Goal: Task Accomplishment & Management: Use online tool/utility

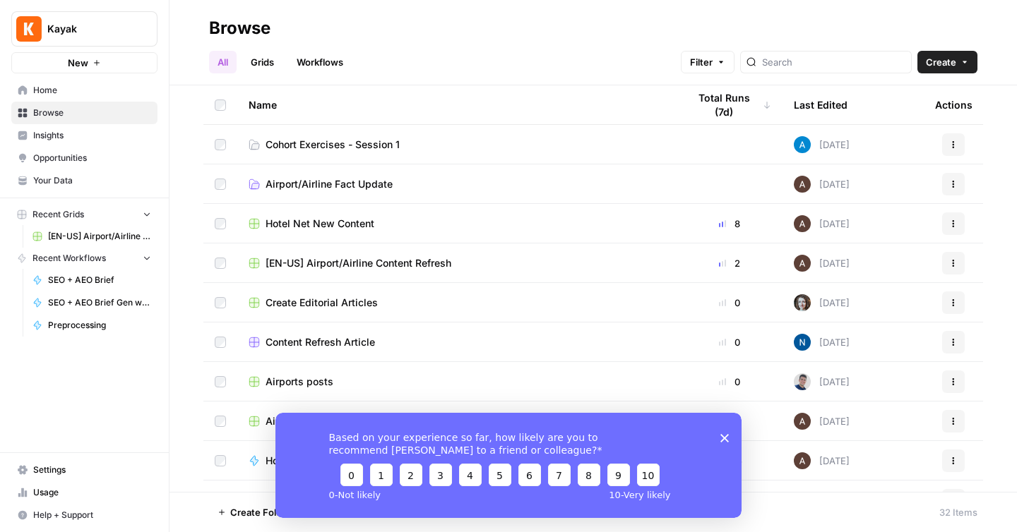
click at [311, 144] on span "Cohort Exercises - Session 1" at bounding box center [332, 145] width 134 height 14
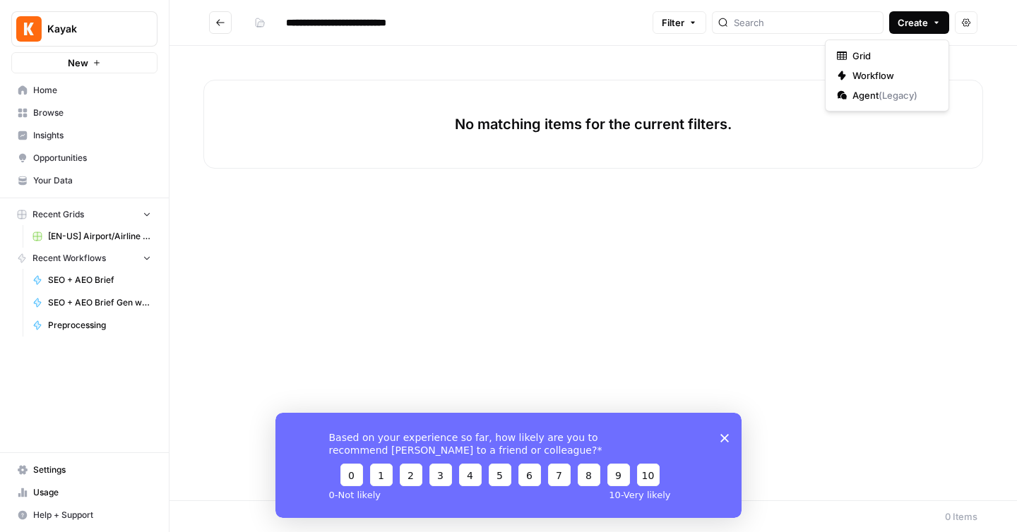
click at [905, 27] on span "Create" at bounding box center [912, 23] width 30 height 14
click at [885, 73] on span "Workflow" at bounding box center [891, 75] width 79 height 14
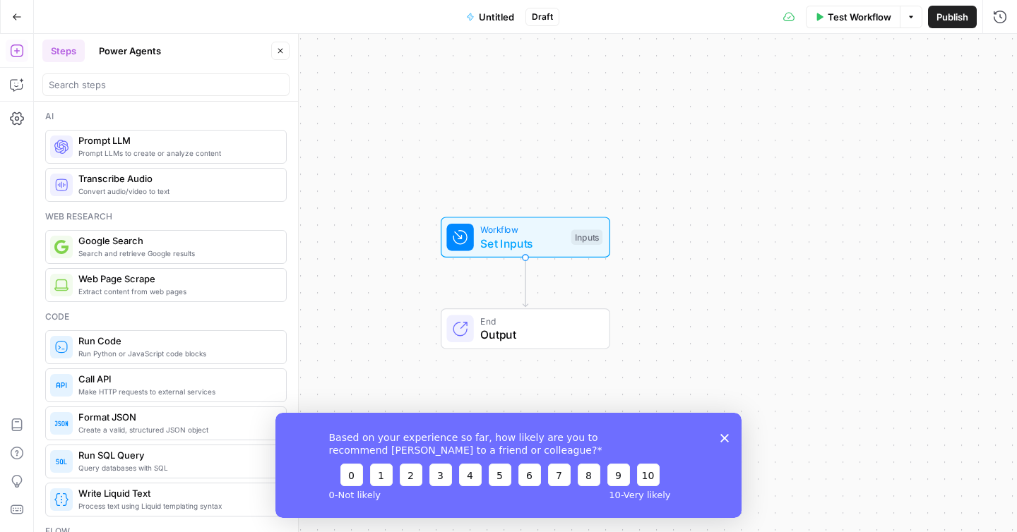
click at [489, 22] on span "Untitled" at bounding box center [496, 17] width 35 height 14
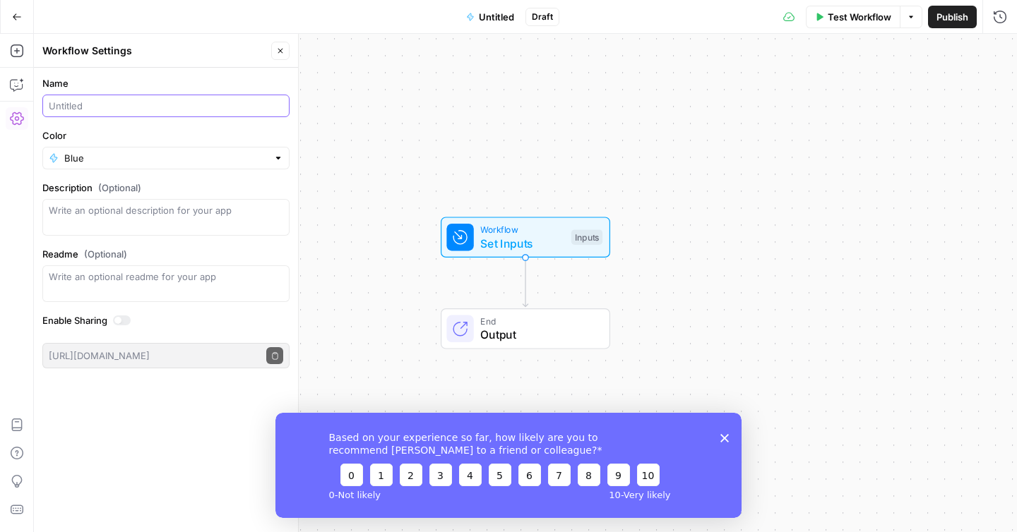
click at [92, 109] on input "Name" at bounding box center [166, 106] width 234 height 14
type input "Create meta description ([PERSON_NAME])"
click at [199, 167] on div "Blue" at bounding box center [165, 158] width 247 height 23
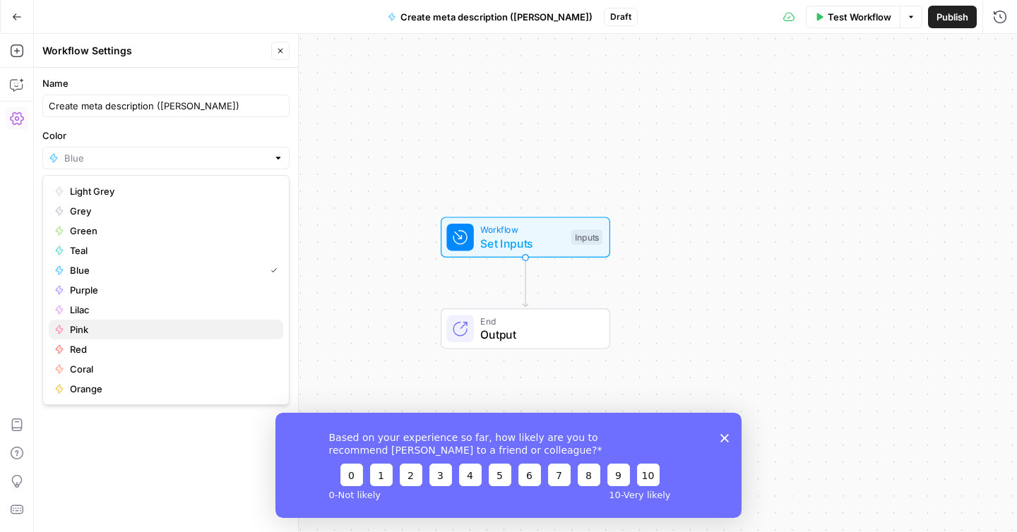
click at [126, 330] on span "Pink" at bounding box center [171, 330] width 202 height 14
type input "Pink"
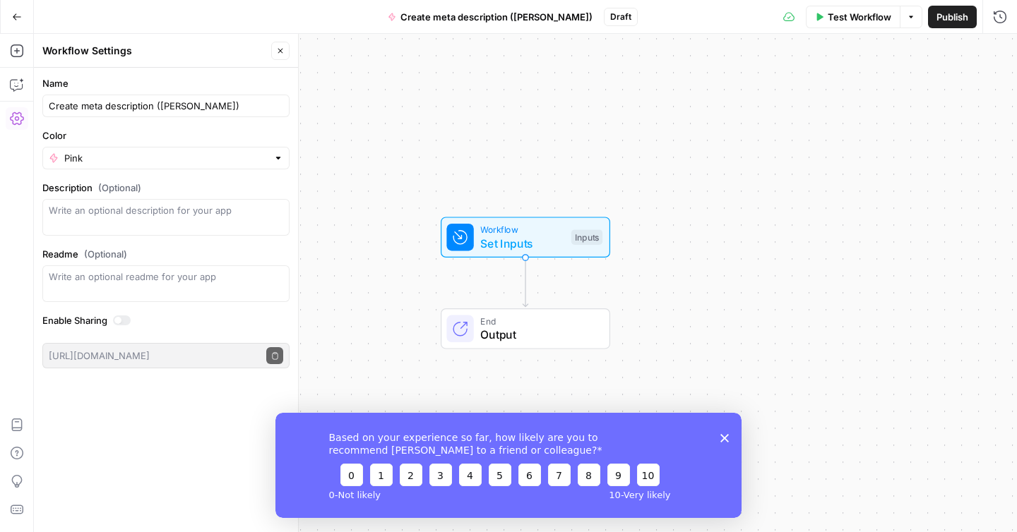
click at [953, 13] on span "Publish" at bounding box center [952, 17] width 32 height 14
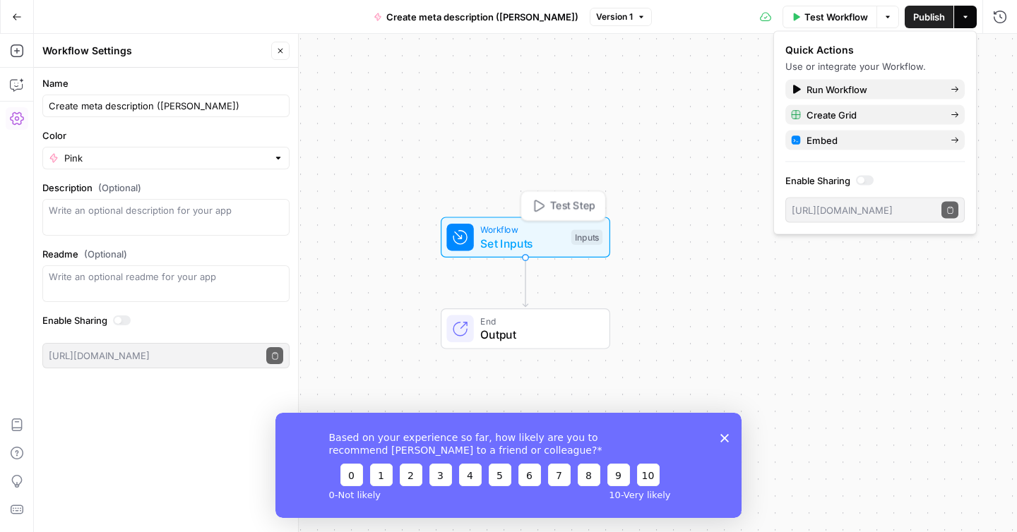
click at [561, 241] on span "Set Inputs" at bounding box center [522, 243] width 84 height 17
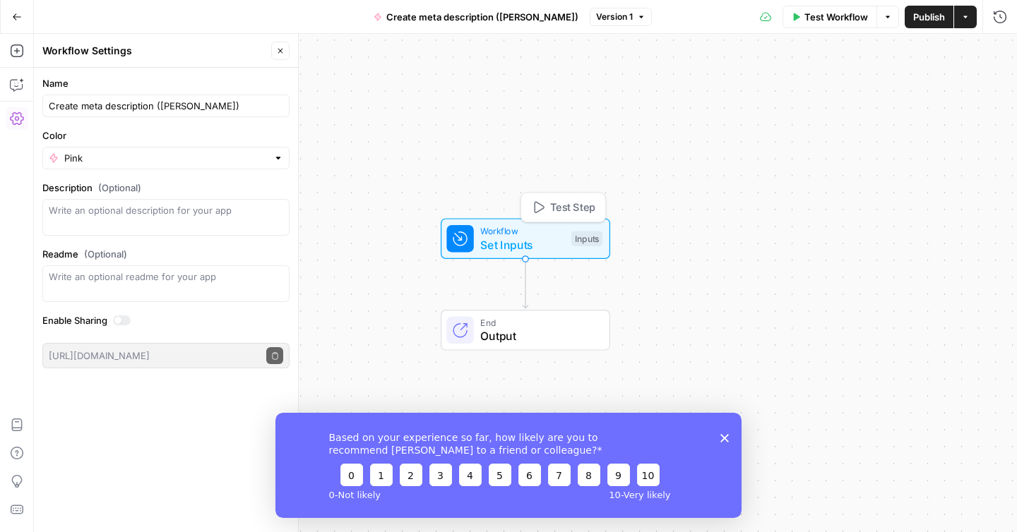
click at [488, 234] on span "Workflow" at bounding box center [522, 230] width 84 height 13
click at [820, 98] on button "Add Field" at bounding box center [863, 96] width 235 height 23
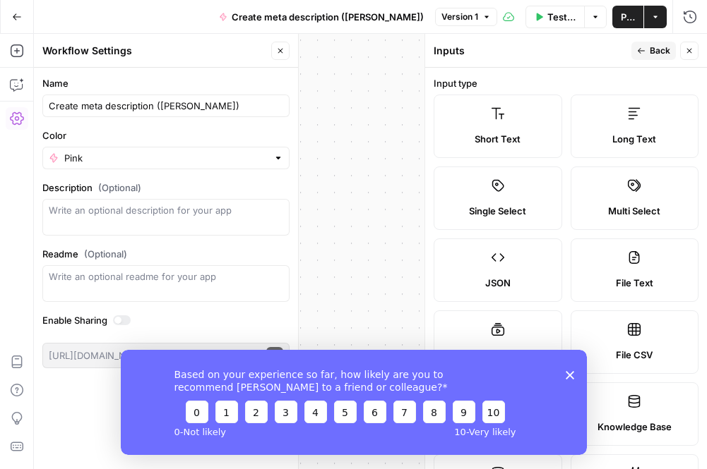
click at [570, 374] on polygon "Close survey" at bounding box center [569, 375] width 8 height 8
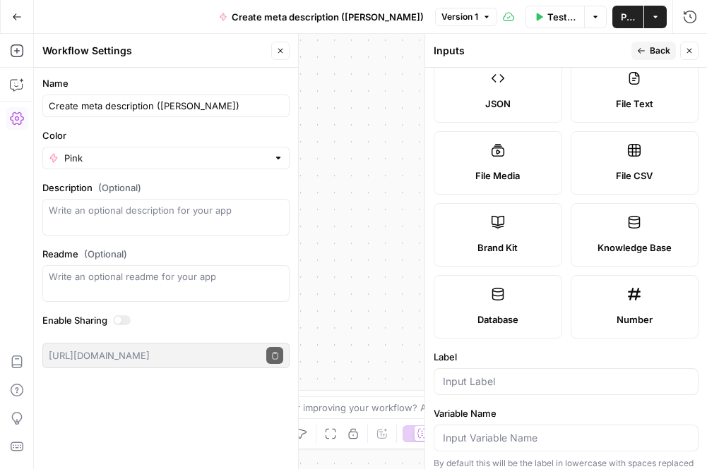
scroll to position [181, 0]
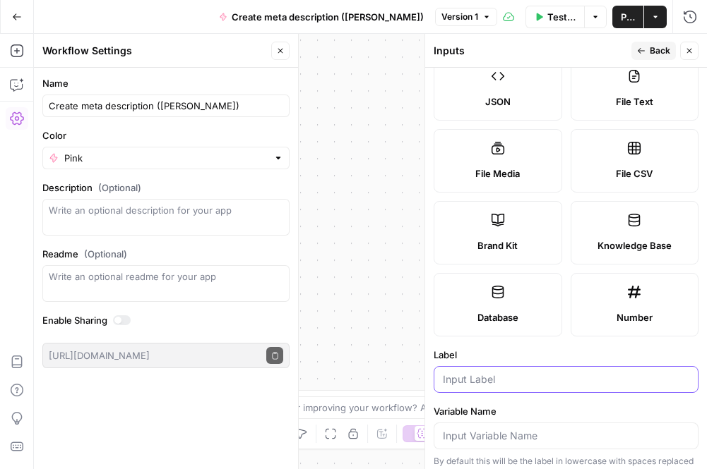
click at [484, 384] on input "Label" at bounding box center [566, 380] width 246 height 14
type input "blog url"
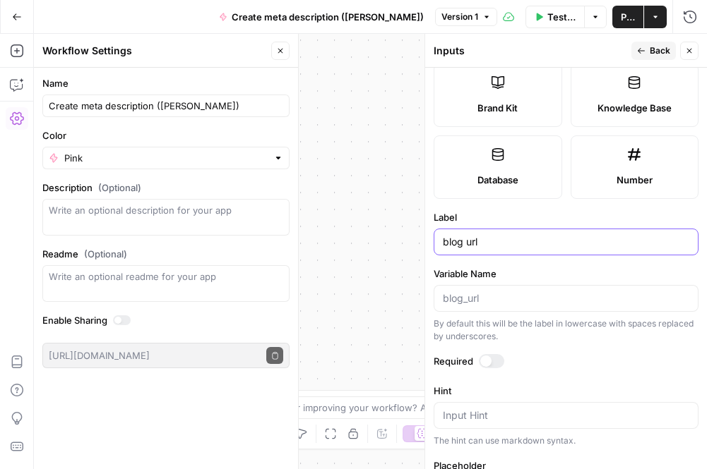
scroll to position [341, 0]
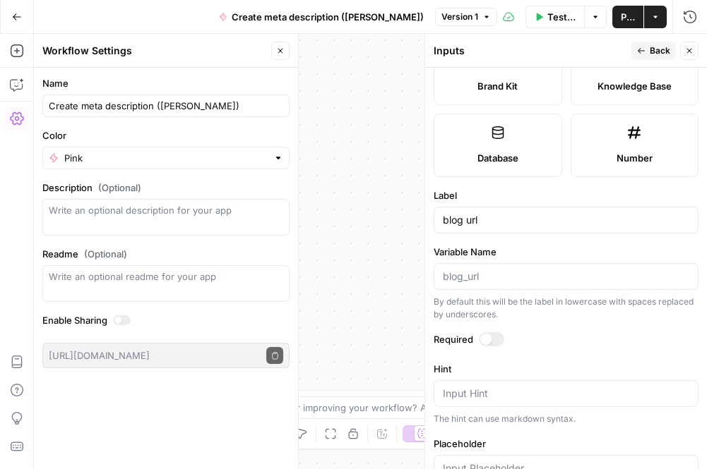
click at [489, 334] on div at bounding box center [491, 339] width 25 height 14
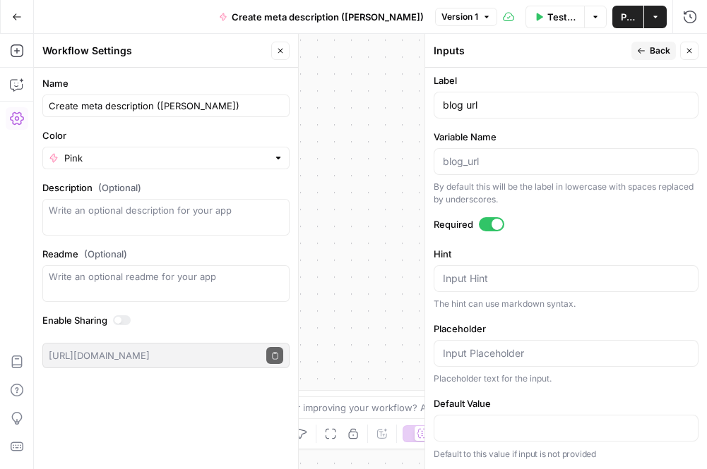
scroll to position [0, 0]
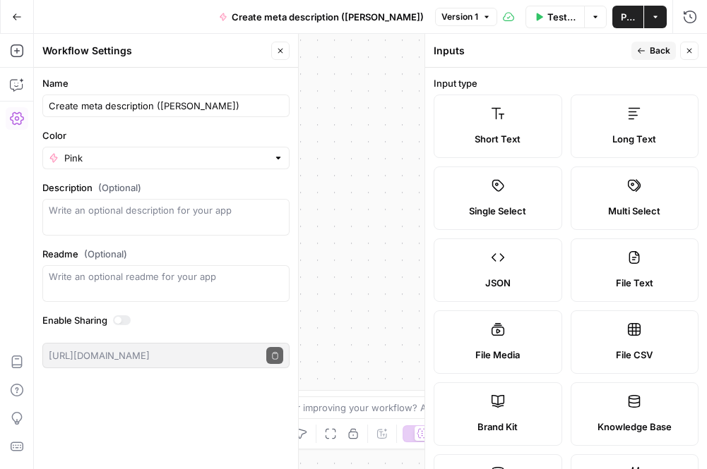
click at [636, 50] on button "Back" at bounding box center [653, 51] width 44 height 18
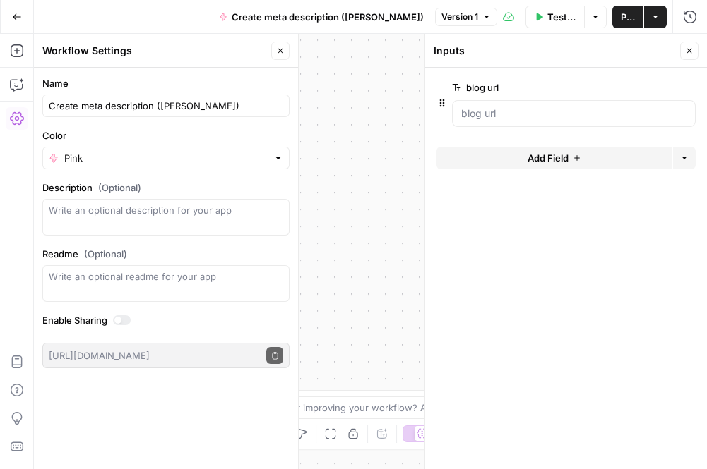
click at [549, 160] on span "Add Field" at bounding box center [547, 158] width 41 height 14
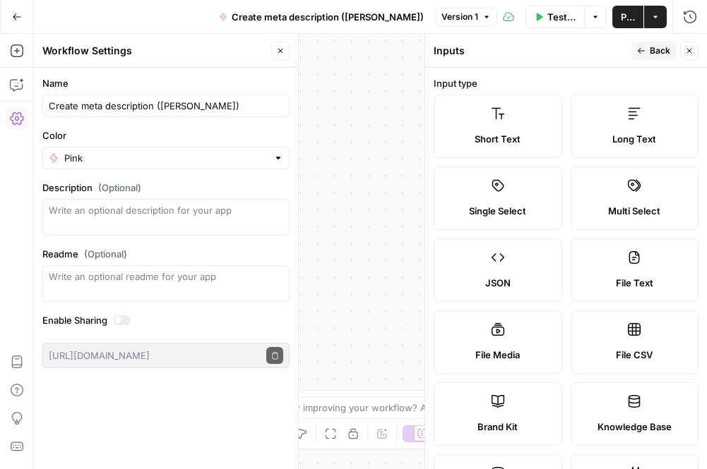
click at [484, 385] on label "Brand Kit" at bounding box center [497, 415] width 128 height 64
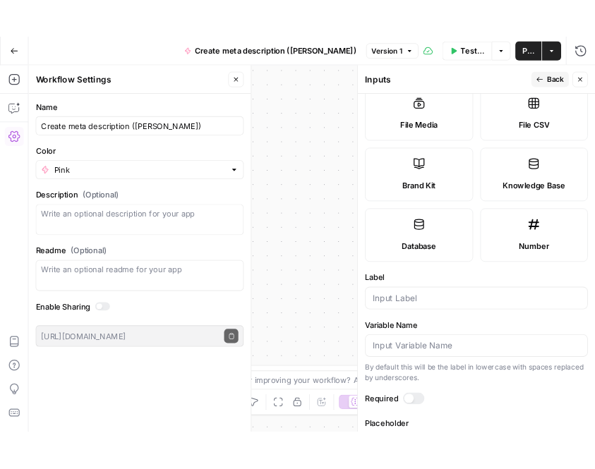
scroll to position [276, 0]
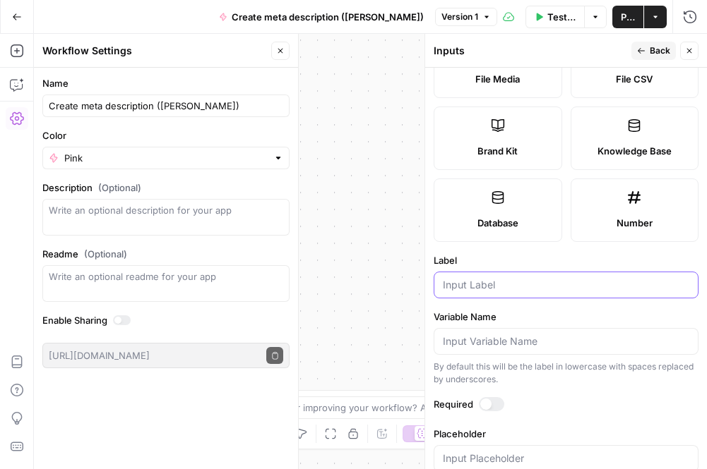
click at [505, 278] on input "Label" at bounding box center [566, 285] width 246 height 14
type input "brand kit"
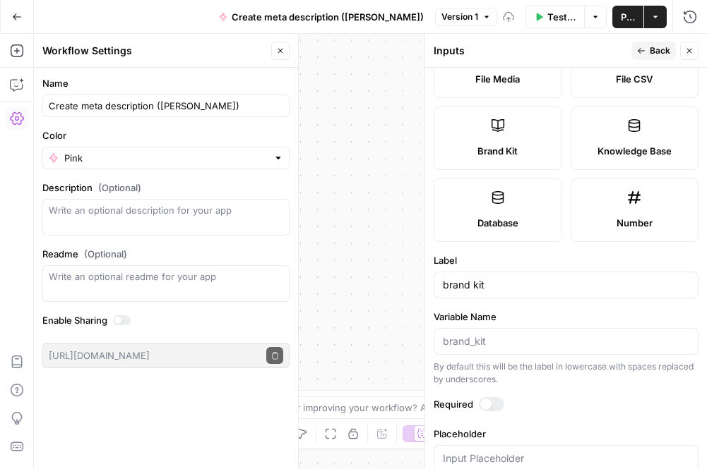
click at [645, 51] on icon "button" at bounding box center [641, 51] width 8 height 8
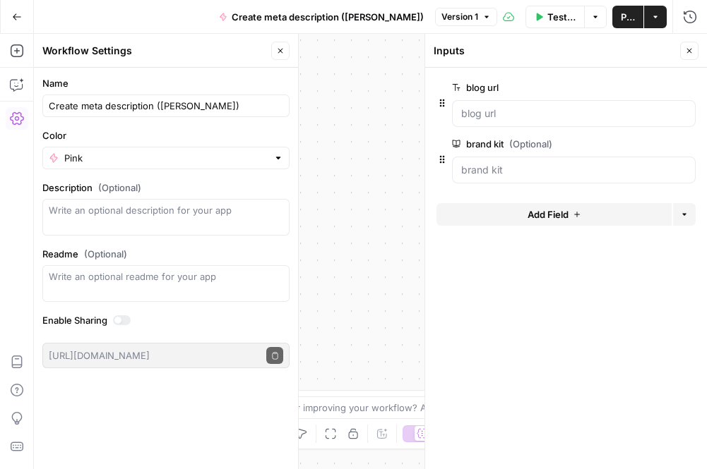
click at [687, 52] on icon "button" at bounding box center [689, 51] width 5 height 5
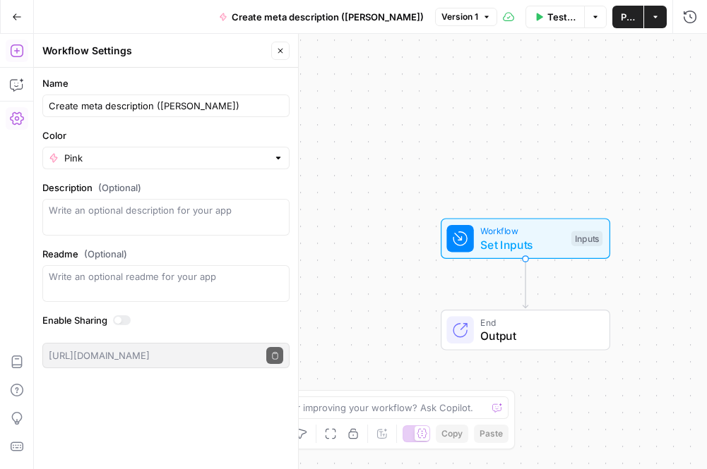
click at [14, 58] on button "Add Steps" at bounding box center [17, 51] width 23 height 23
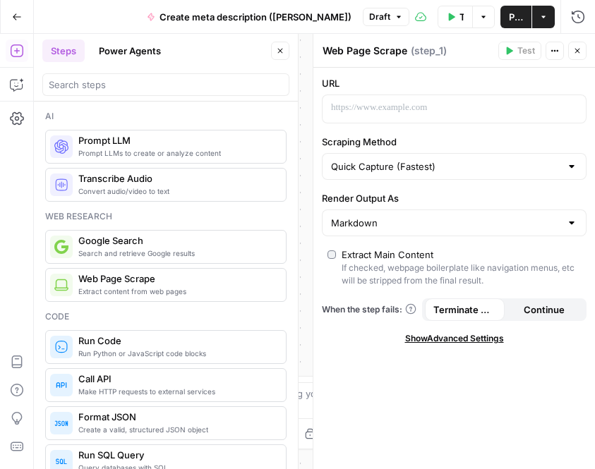
click at [358, 200] on label "Render Output As" at bounding box center [454, 198] width 265 height 14
click at [358, 216] on input "Markdown" at bounding box center [445, 223] width 229 height 14
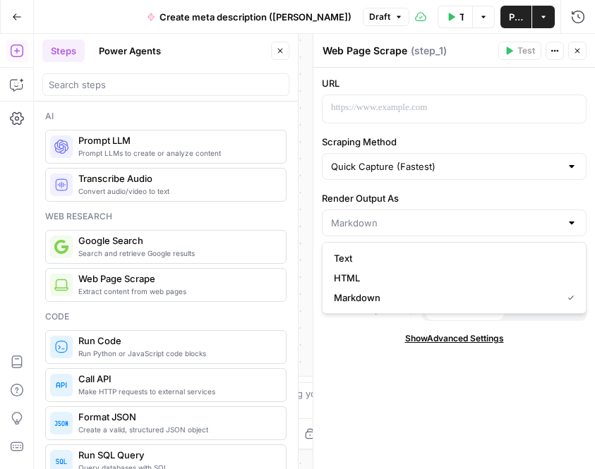
type input "Markdown"
click at [358, 200] on label "Render Output As" at bounding box center [454, 198] width 265 height 14
click at [358, 216] on input "Markdown" at bounding box center [445, 223] width 229 height 14
type input "Markdown"
click at [359, 168] on input "Scraping Method" at bounding box center [445, 167] width 229 height 14
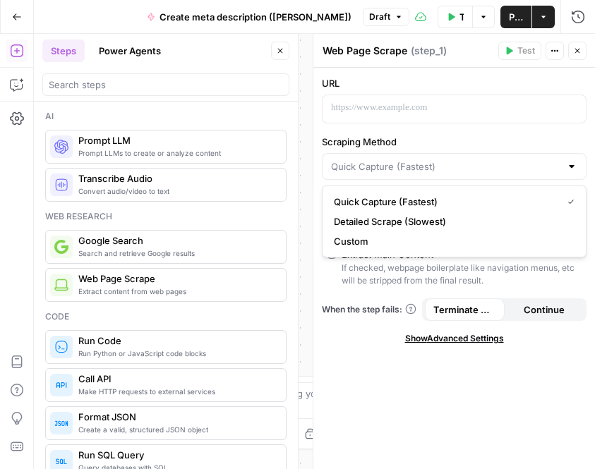
type input "Quick Capture (Fastest)"
click at [433, 145] on label "Scraping Method" at bounding box center [454, 142] width 265 height 14
click at [433, 160] on input "Quick Capture (Fastest)" at bounding box center [445, 167] width 229 height 14
type input "Quick Capture (Fastest)"
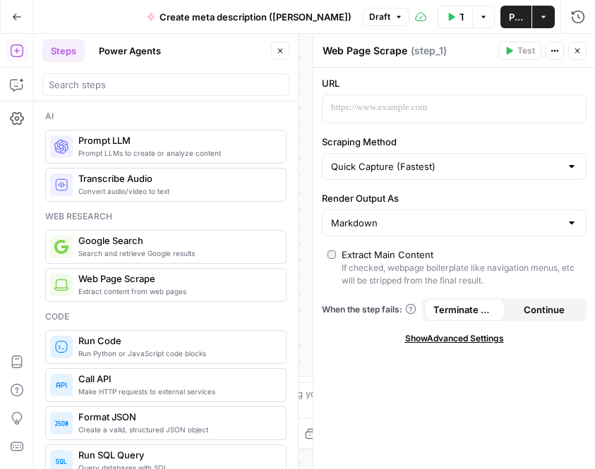
click at [363, 284] on div "If checked, webpage boilerplate like navigation menus, etc will be stripped fro…" at bounding box center [461, 274] width 239 height 25
click at [411, 110] on p at bounding box center [443, 108] width 224 height 14
click at [575, 107] on icon "button" at bounding box center [573, 107] width 7 height 7
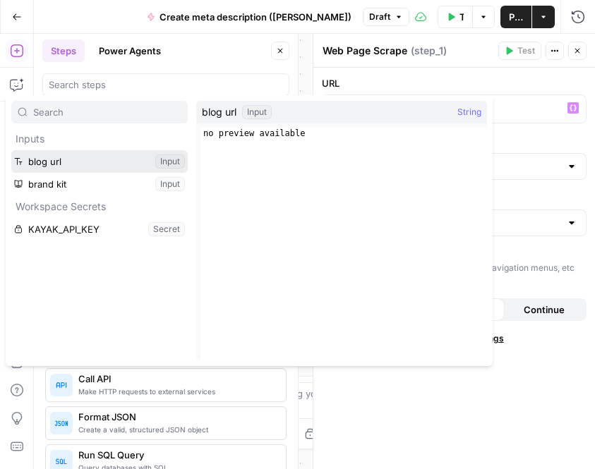
click at [86, 159] on button "Select variable blog url" at bounding box center [99, 161] width 176 height 23
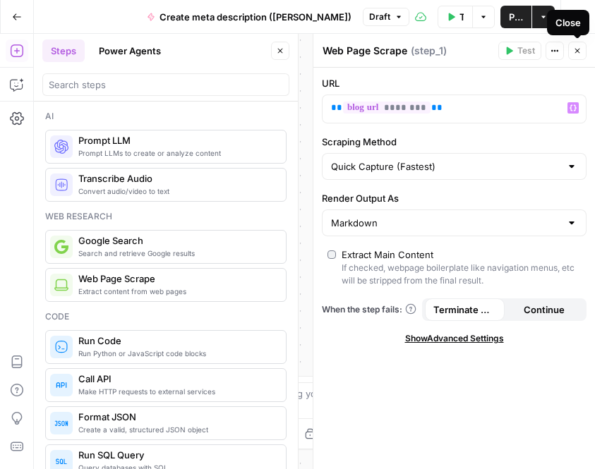
click at [584, 50] on button "Close" at bounding box center [577, 51] width 18 height 18
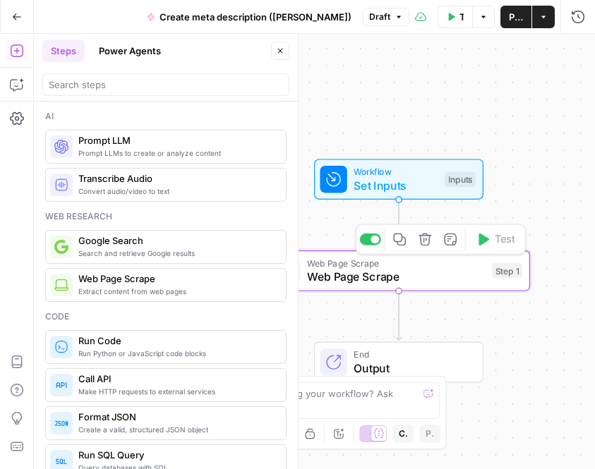
click at [450, 271] on span "Web Page Scrape" at bounding box center [396, 276] width 178 height 17
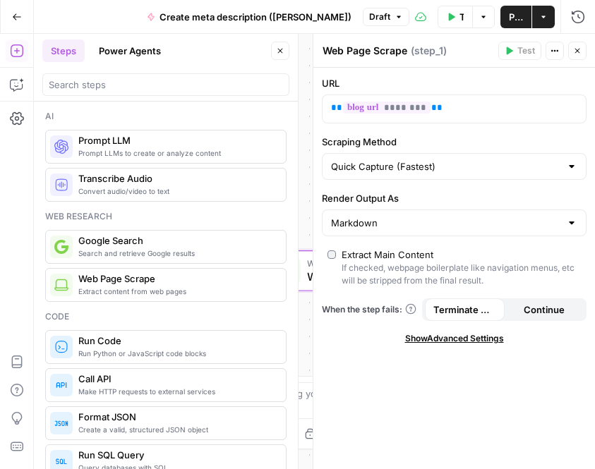
click at [578, 54] on icon "button" at bounding box center [577, 51] width 8 height 8
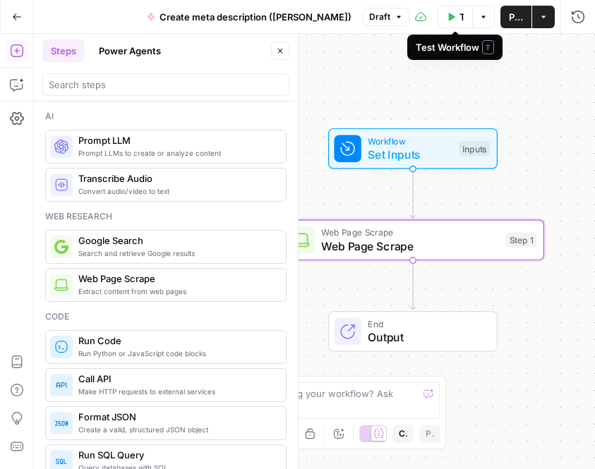
click at [451, 17] on icon "button" at bounding box center [452, 17] width 6 height 8
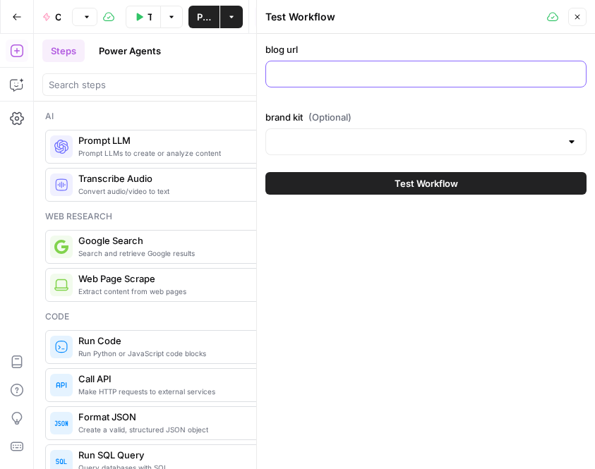
click at [402, 71] on input "blog url" at bounding box center [426, 74] width 303 height 14
paste input "[URL][DOMAIN_NAME]"
type input "[URL][DOMAIN_NAME]"
click at [573, 138] on div at bounding box center [571, 142] width 11 height 14
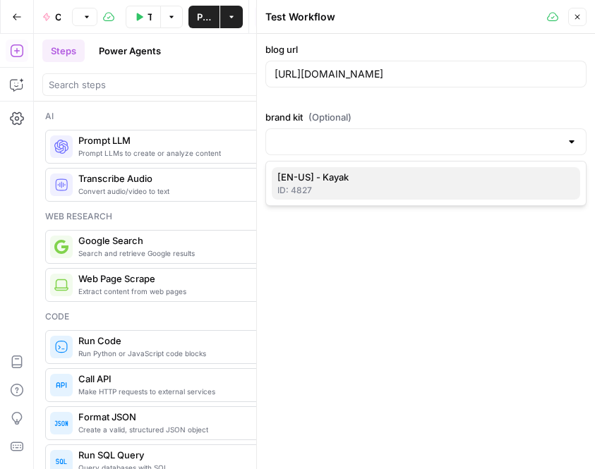
click at [455, 177] on span "[EN-US] - Kayak" at bounding box center [423, 177] width 292 height 14
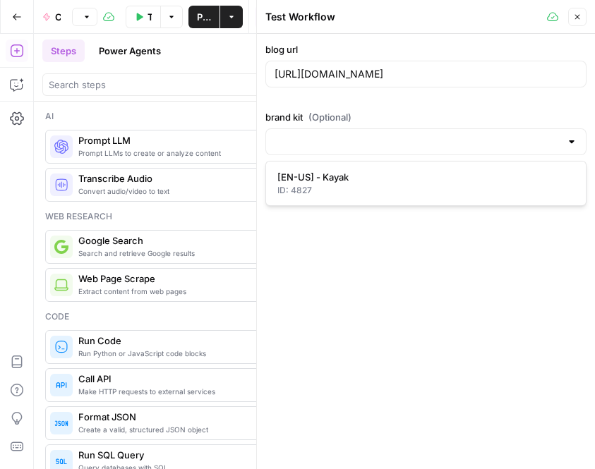
type input "[EN-US] - Kayak"
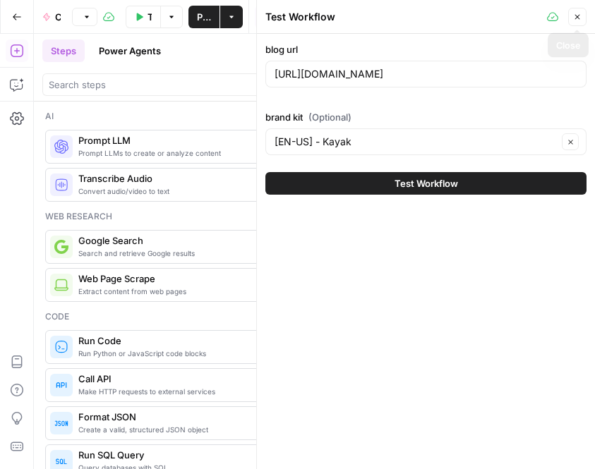
click at [579, 15] on icon "button" at bounding box center [577, 17] width 5 height 5
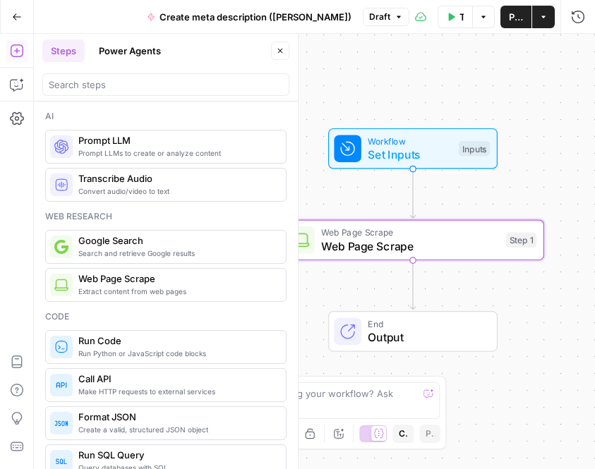
click at [433, 231] on span "Web Page Scrape" at bounding box center [410, 232] width 178 height 13
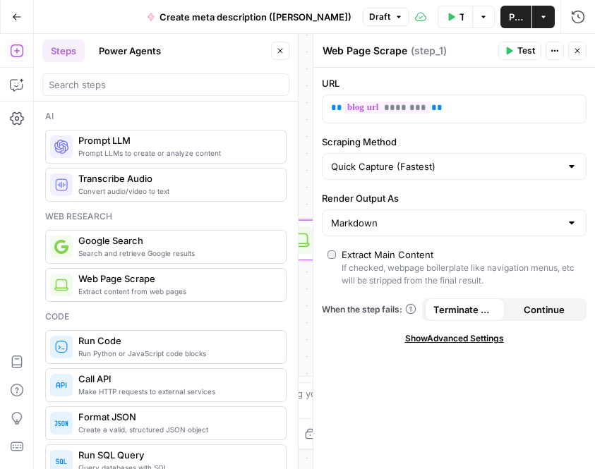
click at [513, 51] on button "Test" at bounding box center [519, 51] width 43 height 18
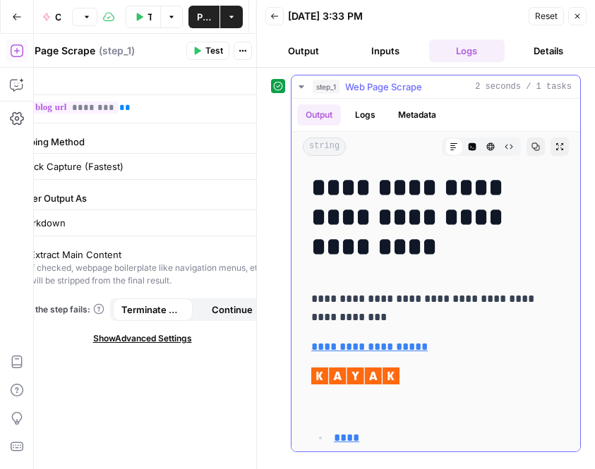
click at [369, 115] on button "Logs" at bounding box center [365, 114] width 37 height 21
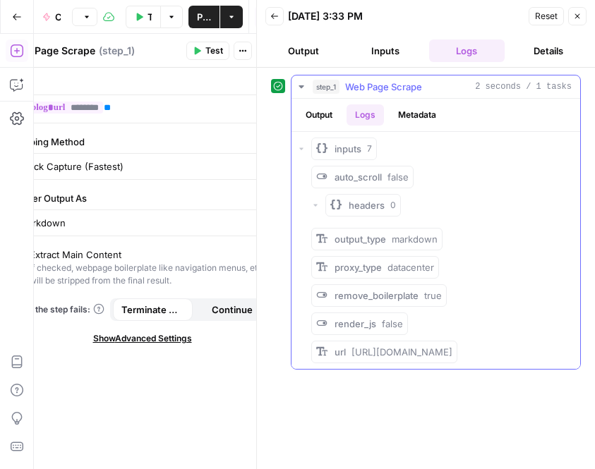
click at [303, 145] on icon "button" at bounding box center [301, 149] width 8 height 8
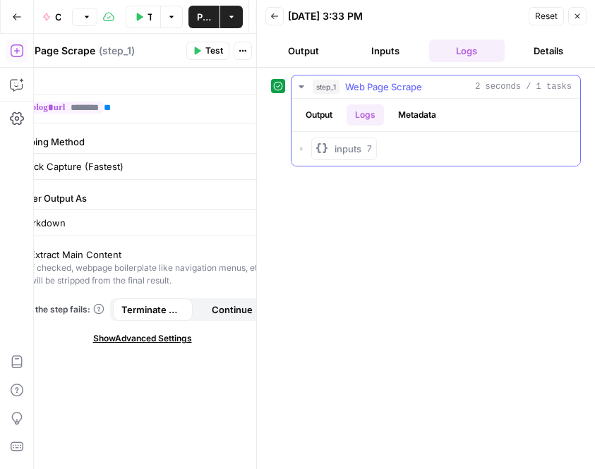
click at [303, 145] on icon "button" at bounding box center [301, 149] width 8 height 8
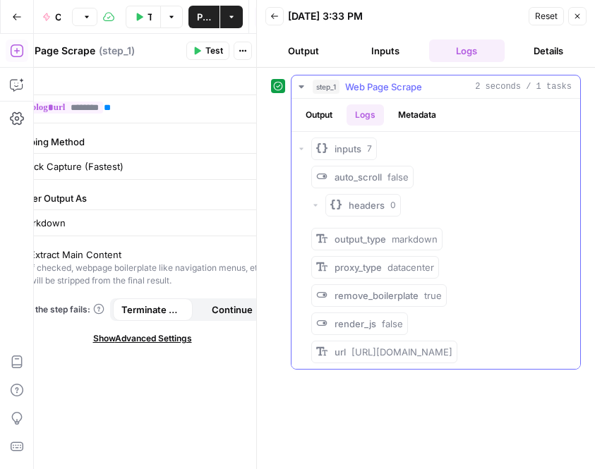
click at [321, 118] on button "Output" at bounding box center [319, 114] width 44 height 21
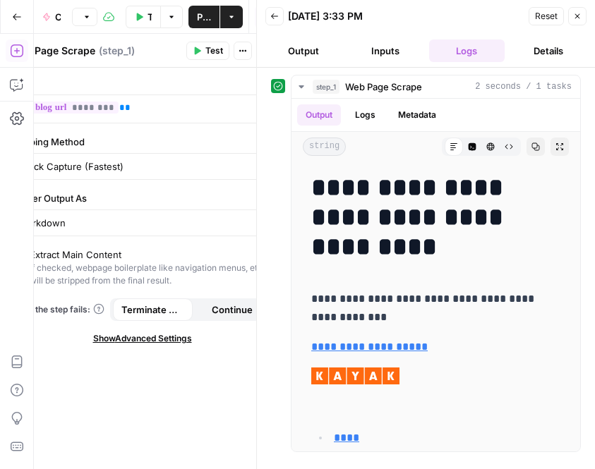
click at [364, 112] on button "Logs" at bounding box center [365, 114] width 37 height 21
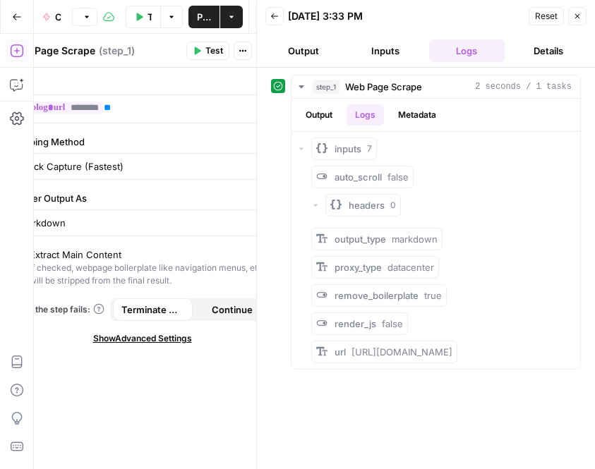
click at [394, 56] on button "Inputs" at bounding box center [385, 51] width 76 height 23
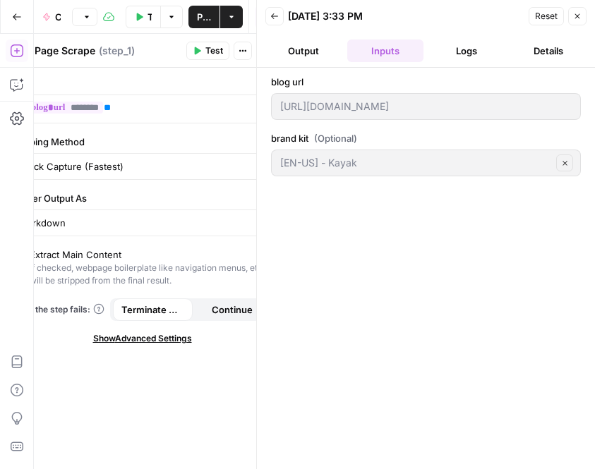
click at [311, 52] on button "Output" at bounding box center [303, 51] width 76 height 23
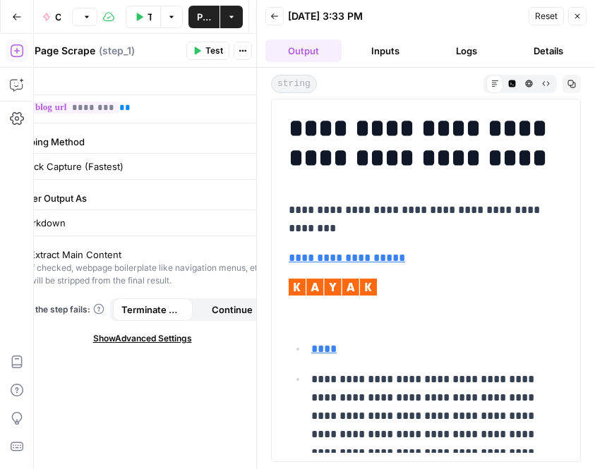
click at [460, 49] on button "Logs" at bounding box center [467, 51] width 76 height 23
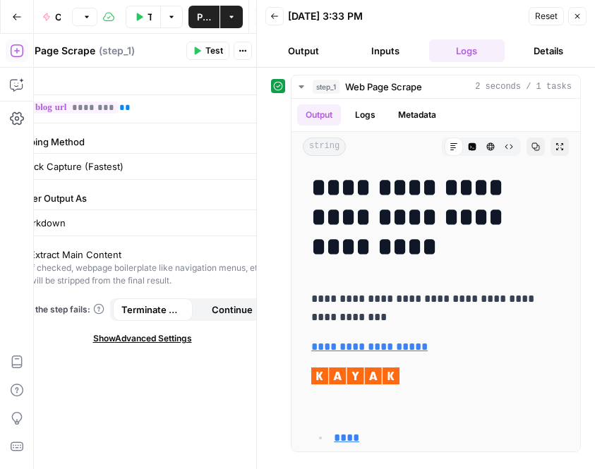
click at [557, 50] on button "Details" at bounding box center [548, 51] width 76 height 23
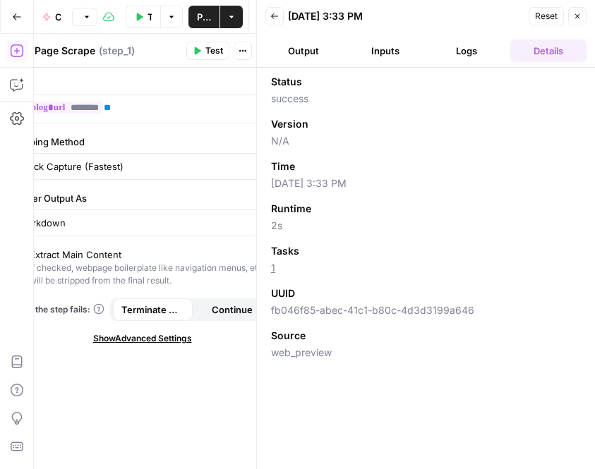
click at [455, 50] on button "Logs" at bounding box center [467, 51] width 76 height 23
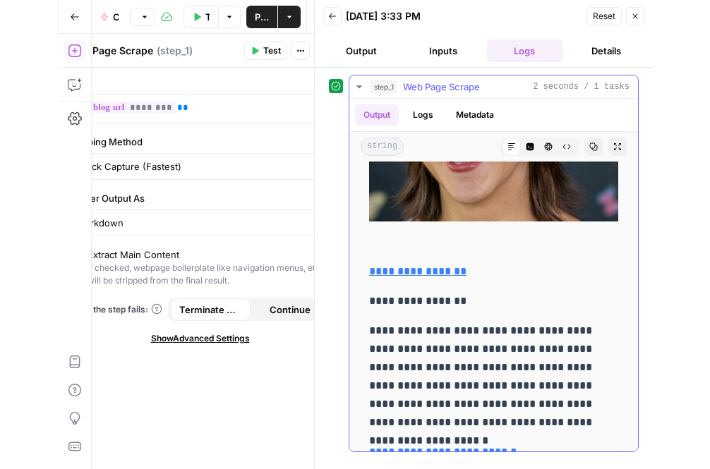
scroll to position [11557, 0]
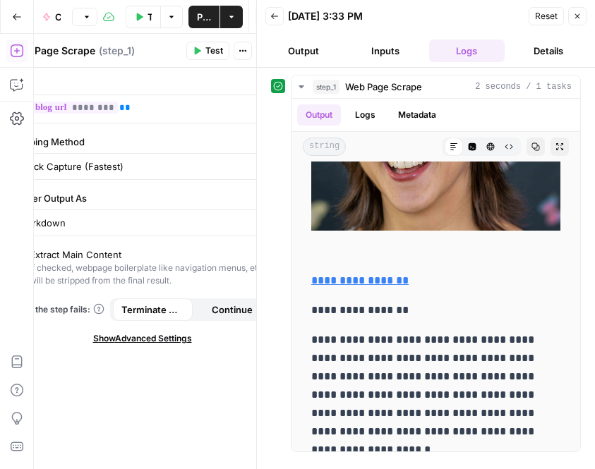
click at [587, 17] on header "Back 09/22/25 at 3:33 PM Reset Close Output Inputs Logs Details" at bounding box center [426, 34] width 338 height 68
click at [577, 18] on icon "button" at bounding box center [577, 16] width 8 height 8
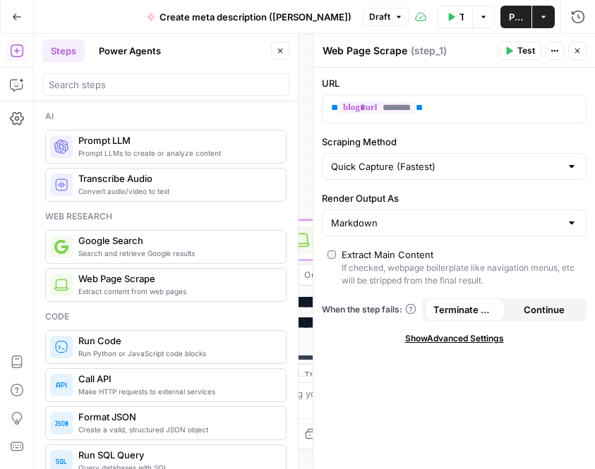
click at [278, 49] on icon "button" at bounding box center [280, 51] width 5 height 5
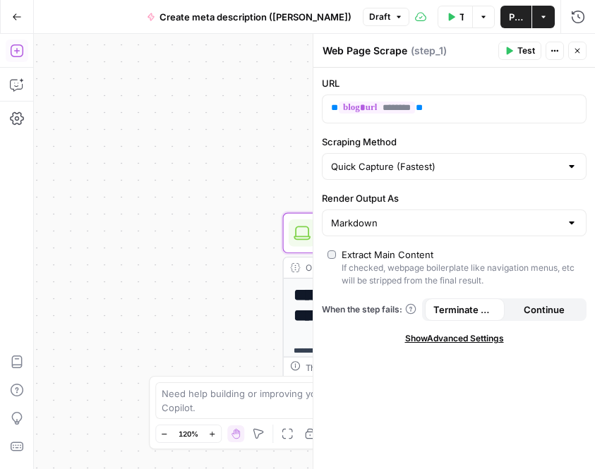
click at [15, 47] on icon "button" at bounding box center [17, 51] width 14 height 14
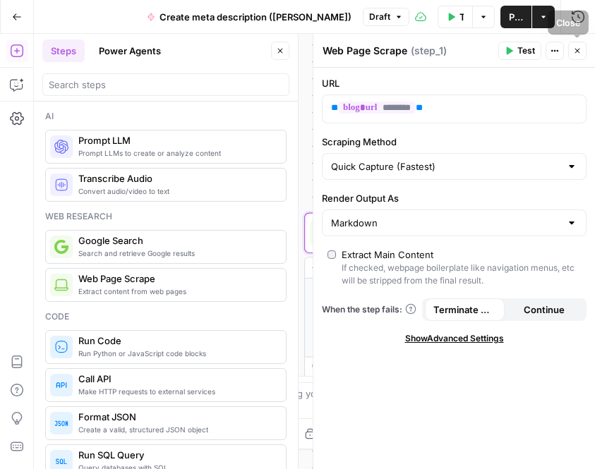
click at [575, 49] on icon "button" at bounding box center [577, 51] width 8 height 8
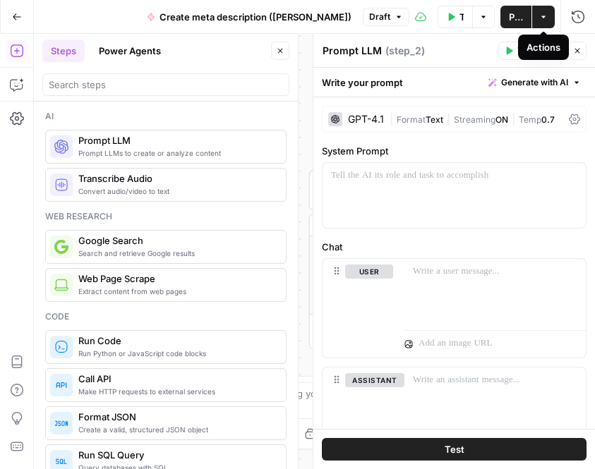
click at [549, 18] on button "Actions" at bounding box center [543, 17] width 23 height 23
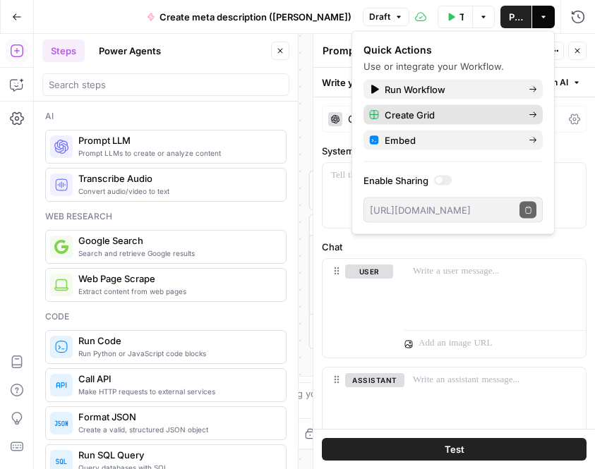
click at [455, 114] on span "Create Grid" at bounding box center [451, 115] width 133 height 14
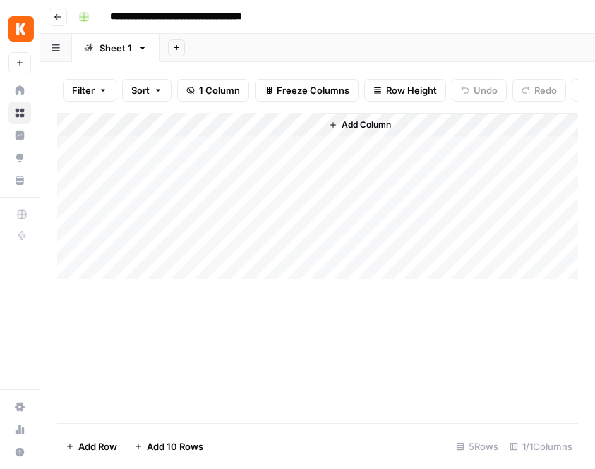
click at [289, 121] on div "Add Column" at bounding box center [317, 196] width 521 height 167
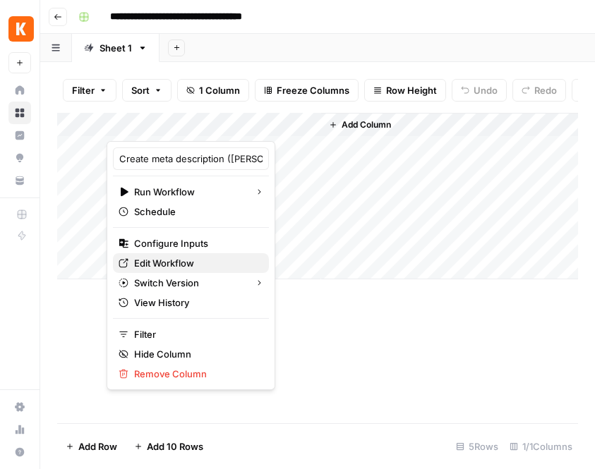
click at [191, 264] on span "Edit Workflow" at bounding box center [196, 263] width 124 height 14
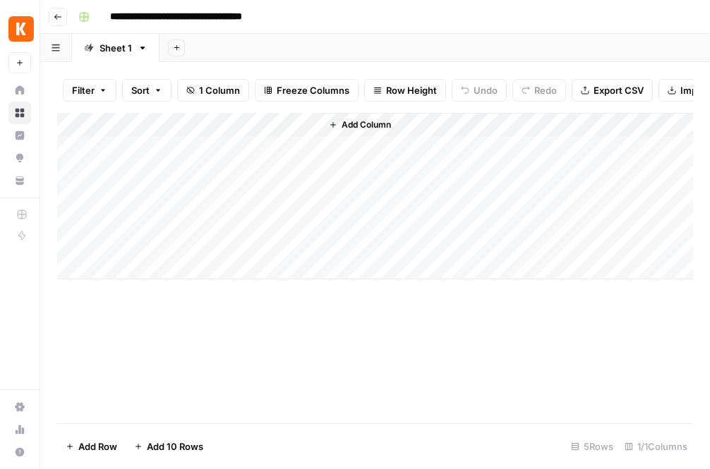
click at [254, 365] on div "Add Column" at bounding box center [375, 268] width 636 height 311
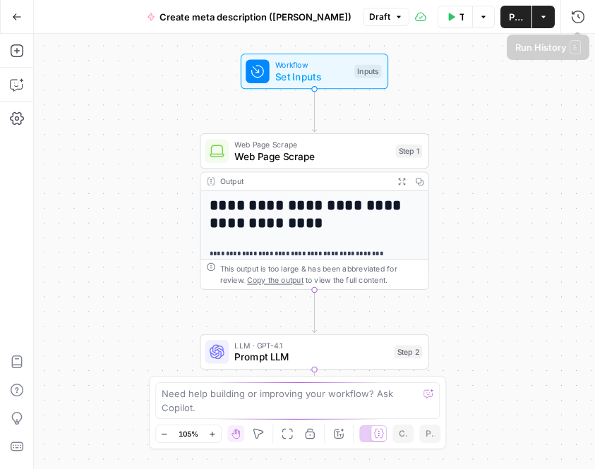
click at [544, 21] on button "Actions" at bounding box center [543, 17] width 23 height 23
click at [162, 217] on div "**********" at bounding box center [314, 252] width 561 height 436
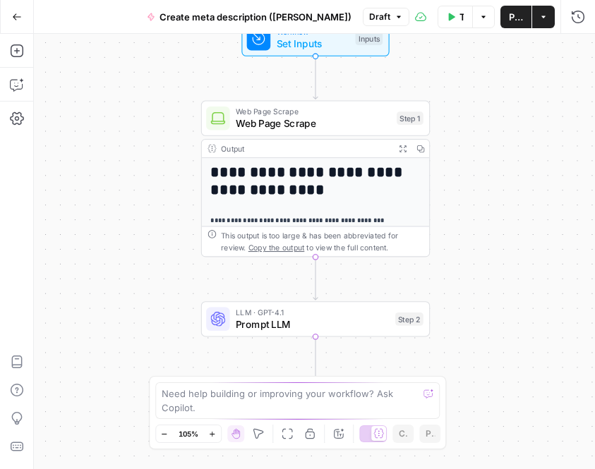
click at [251, 325] on span "Prompt LLM" at bounding box center [313, 324] width 154 height 15
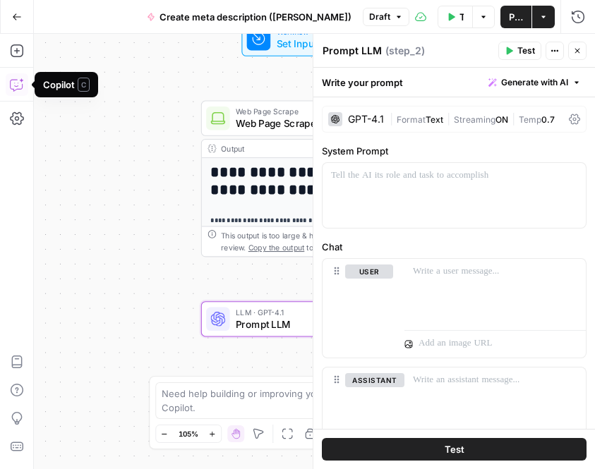
click at [8, 164] on div "Add Steps Copilot Settings AirOps Academy Help Give Feedback Shortcuts" at bounding box center [17, 252] width 34 height 436
click at [17, 85] on icon "button" at bounding box center [17, 85] width 14 height 14
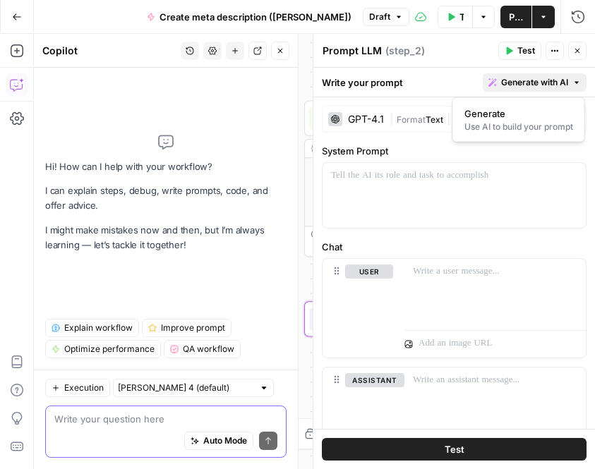
click at [529, 80] on span "Generate with AI" at bounding box center [534, 82] width 67 height 13
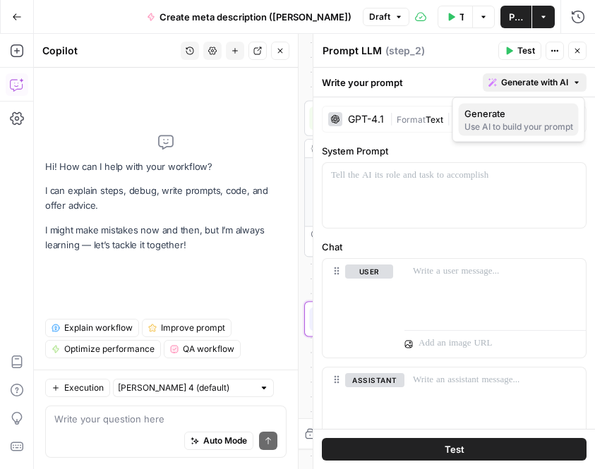
click at [513, 124] on div "Use AI to build your prompt" at bounding box center [518, 127] width 109 height 13
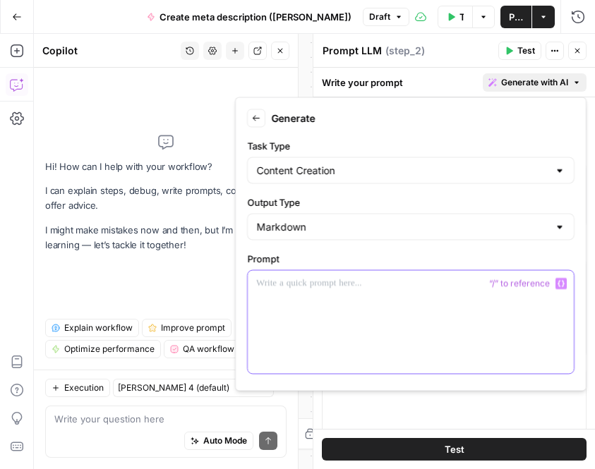
click at [267, 277] on p at bounding box center [410, 284] width 309 height 14
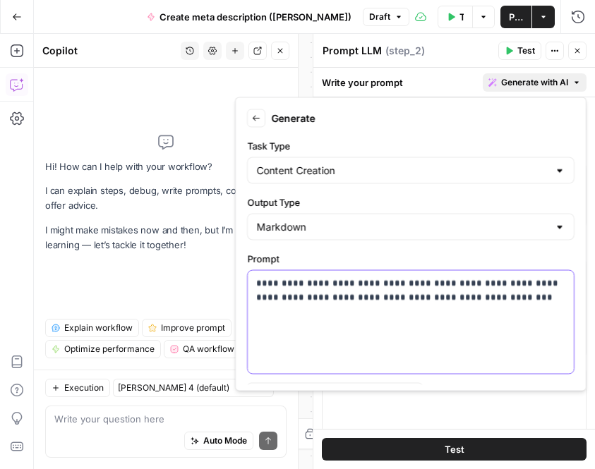
click at [436, 294] on p "**********" at bounding box center [410, 291] width 309 height 28
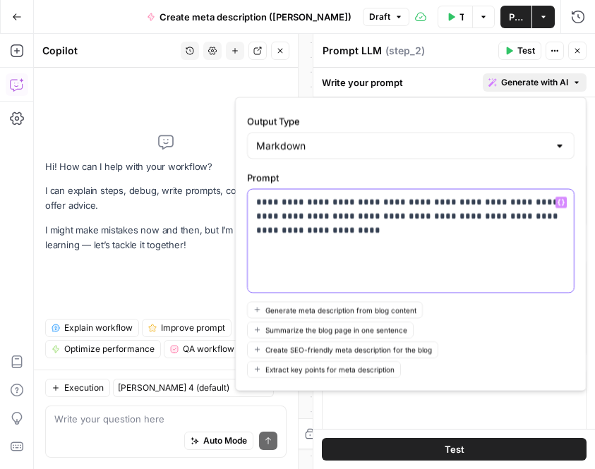
scroll to position [138, 0]
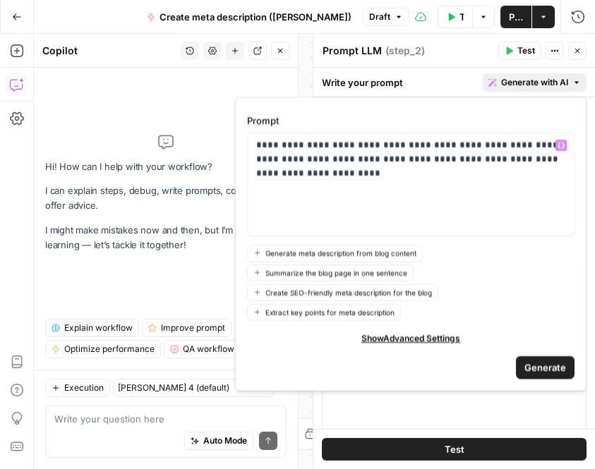
click at [550, 368] on span "Generate" at bounding box center [546, 368] width 42 height 14
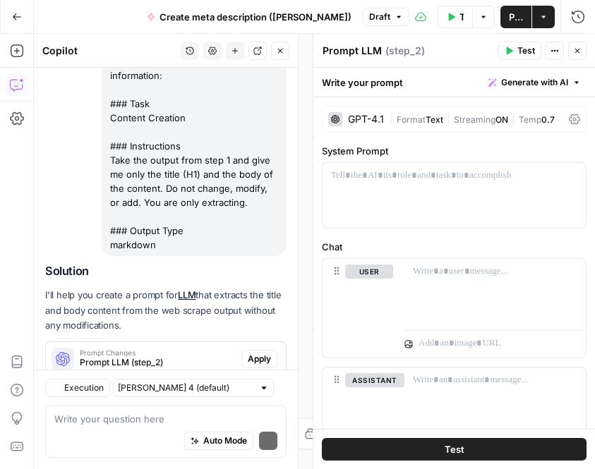
scroll to position [172, 0]
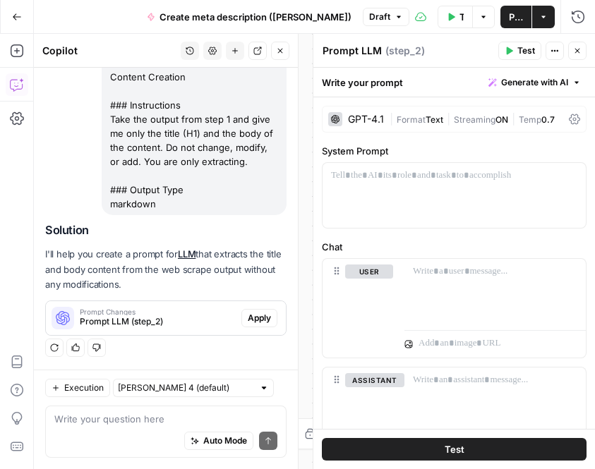
click at [212, 316] on span "Prompt LLM (step_2)" at bounding box center [158, 322] width 156 height 13
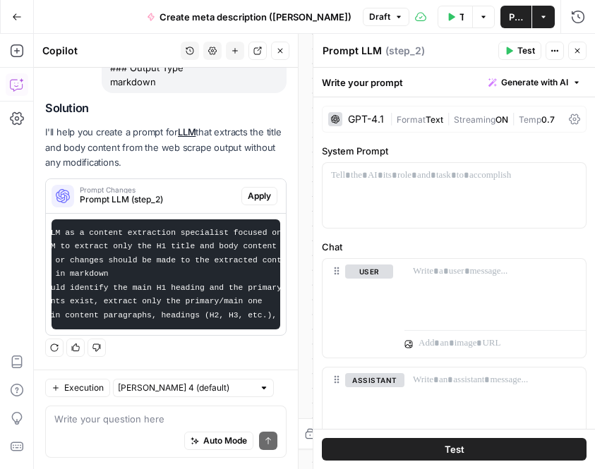
scroll to position [0, 0]
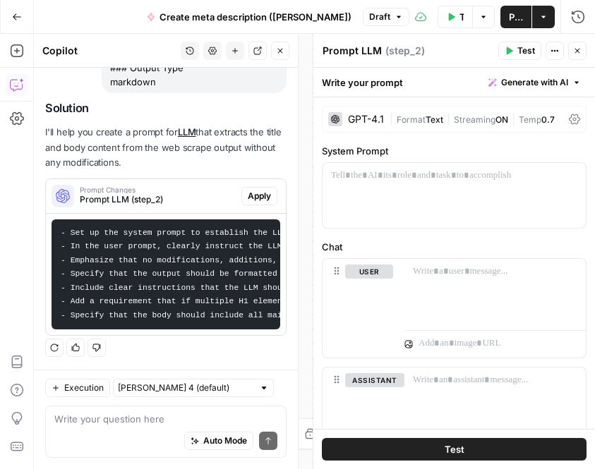
click at [266, 198] on span "Apply" at bounding box center [259, 196] width 23 height 13
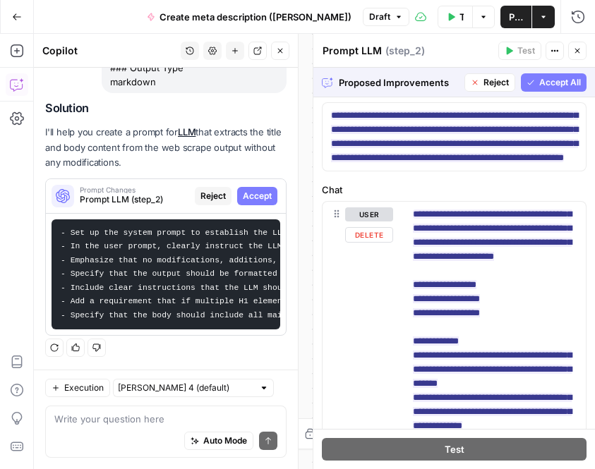
scroll to position [5, 0]
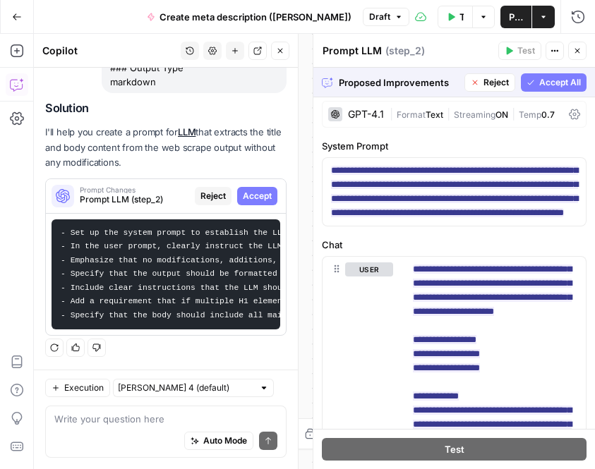
click at [549, 82] on span "Accept All" at bounding box center [560, 82] width 42 height 13
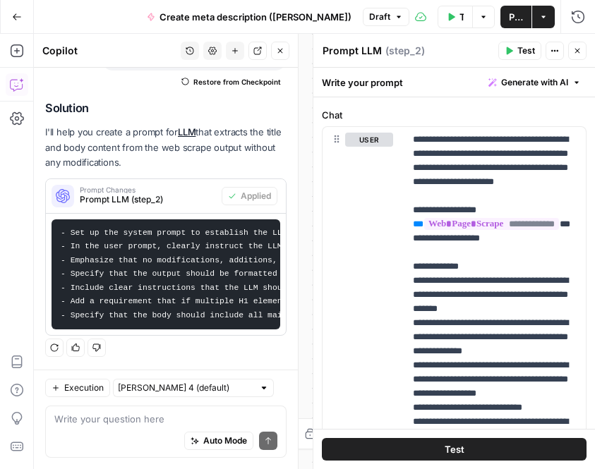
scroll to position [191, 0]
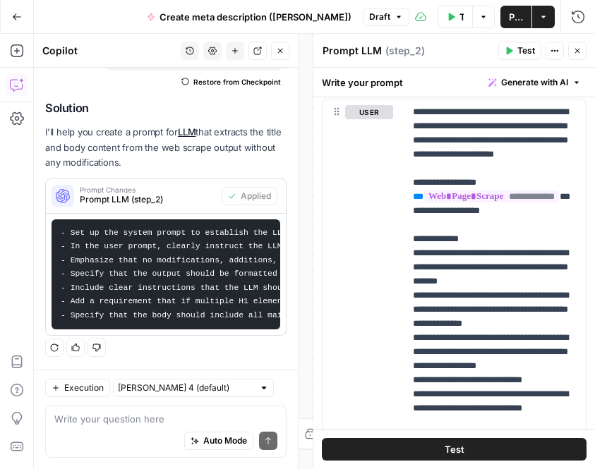
click at [517, 52] on span "Test" at bounding box center [526, 50] width 18 height 13
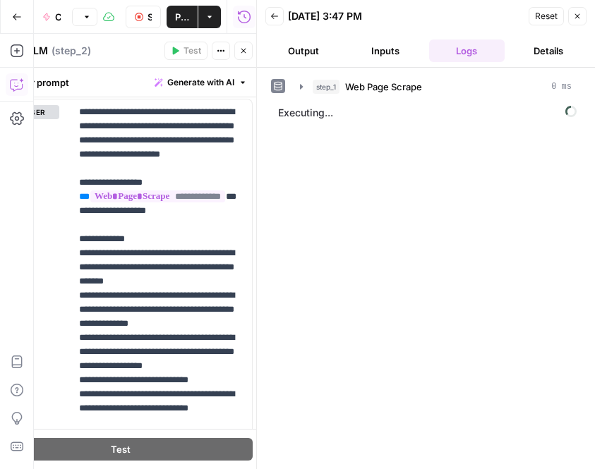
scroll to position [194, 0]
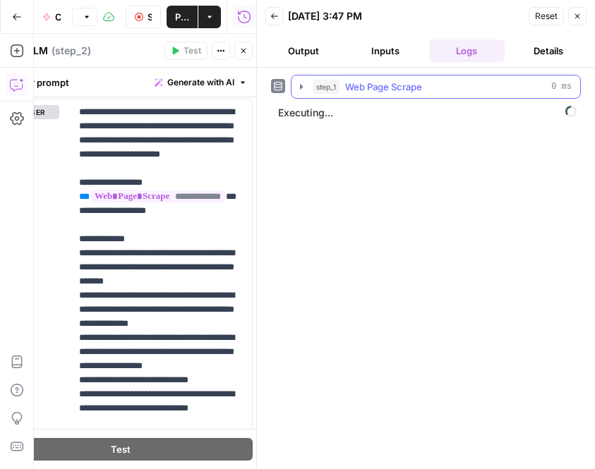
click at [301, 90] on icon "button" at bounding box center [301, 86] width 11 height 11
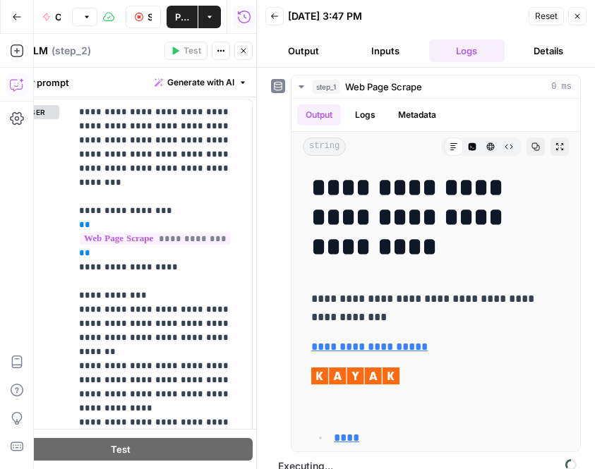
scroll to position [16, 0]
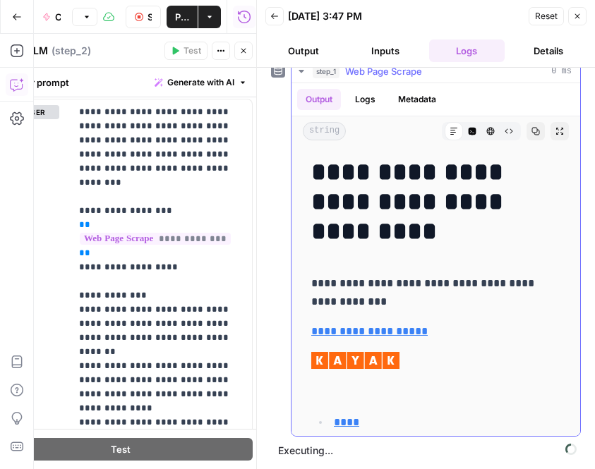
click at [301, 74] on icon "button" at bounding box center [301, 71] width 11 height 11
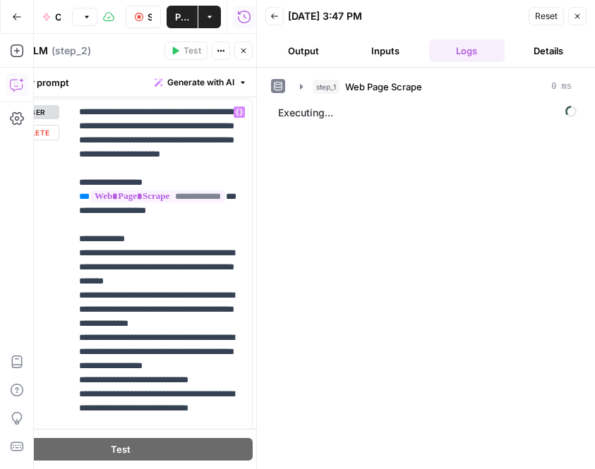
scroll to position [0, 0]
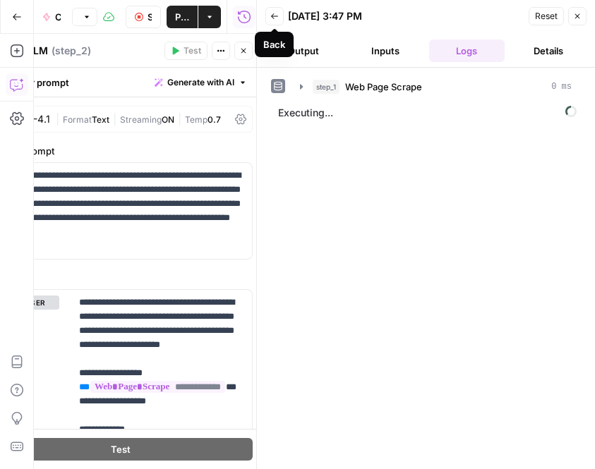
click at [273, 21] on button "Back" at bounding box center [274, 16] width 18 height 18
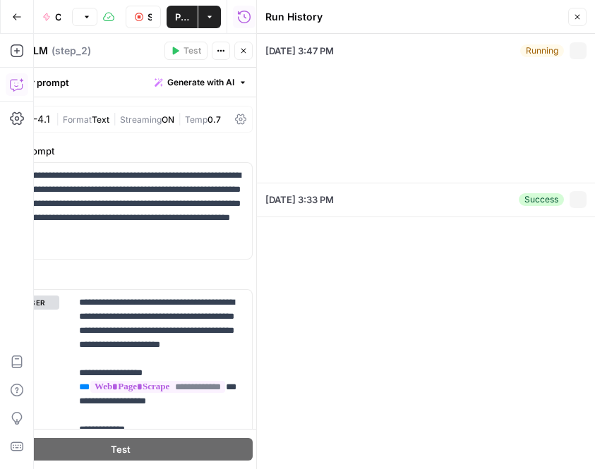
type input "[EN-US] - Kayak"
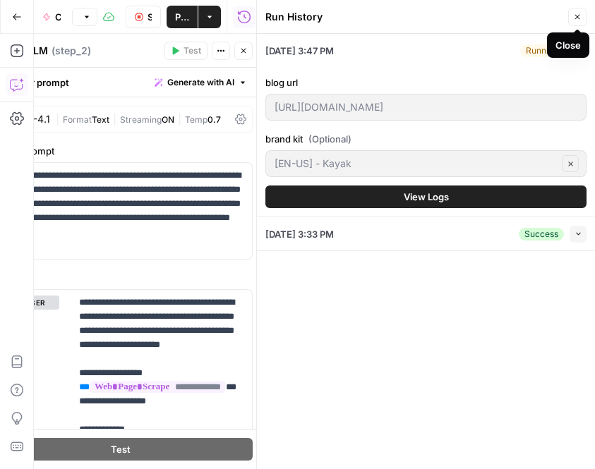
click at [579, 19] on icon "button" at bounding box center [577, 17] width 8 height 8
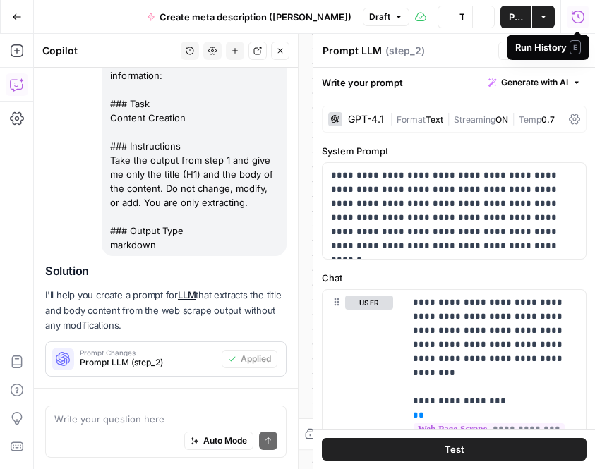
scroll to position [194, 0]
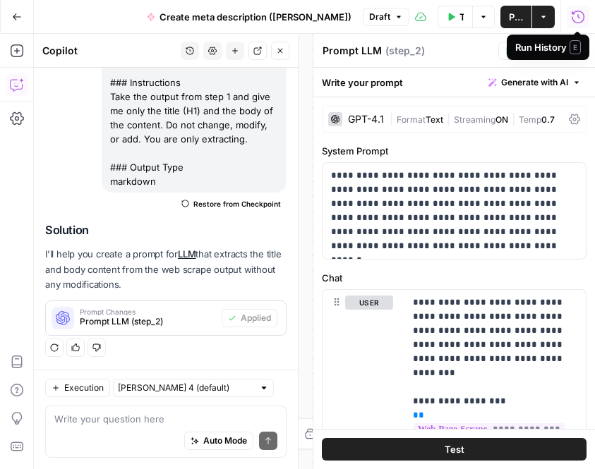
click at [277, 54] on icon "button" at bounding box center [280, 51] width 8 height 8
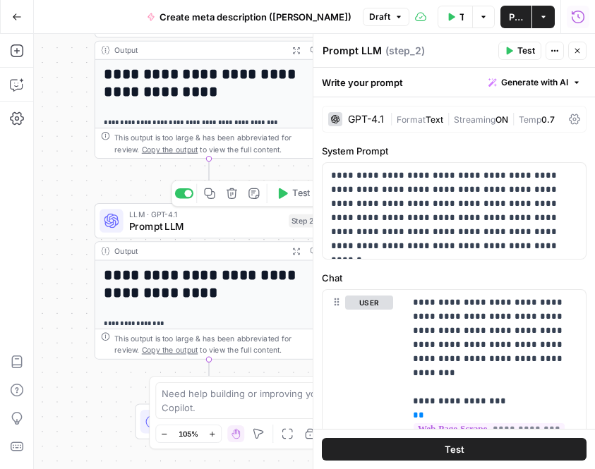
click at [142, 291] on h1 "**********" at bounding box center [209, 284] width 210 height 35
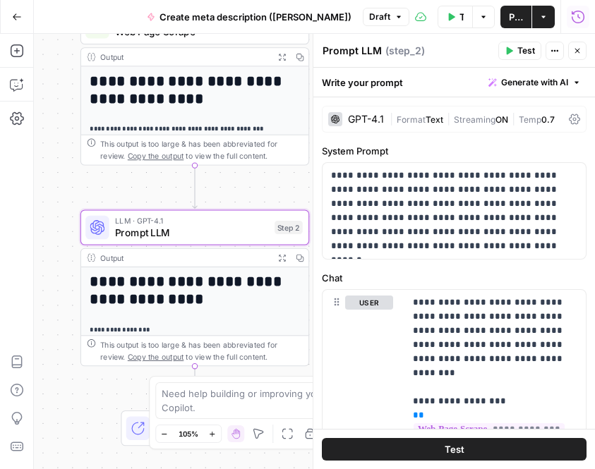
click at [143, 279] on h1 "**********" at bounding box center [195, 290] width 210 height 35
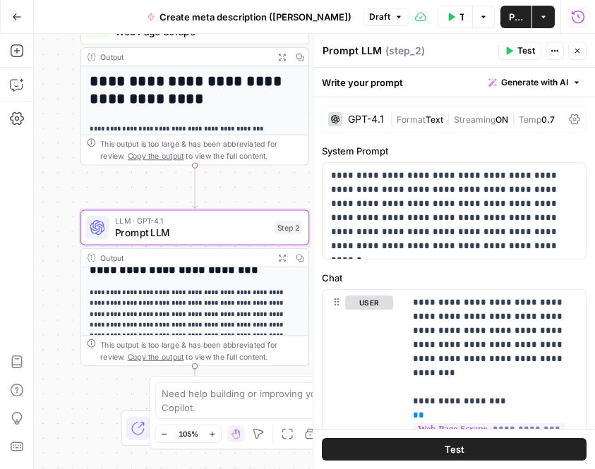
scroll to position [307, 0]
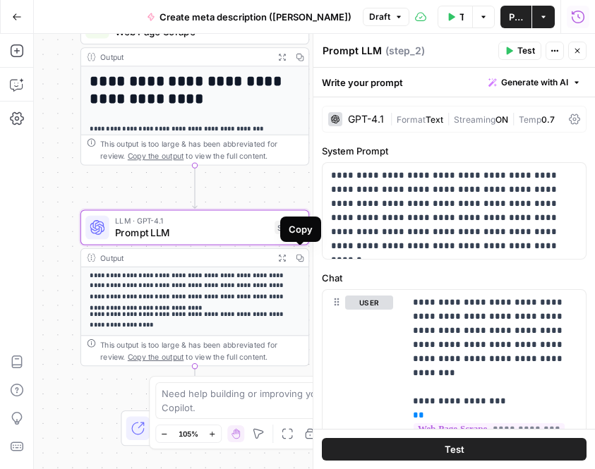
click at [283, 260] on icon "button" at bounding box center [282, 258] width 8 height 8
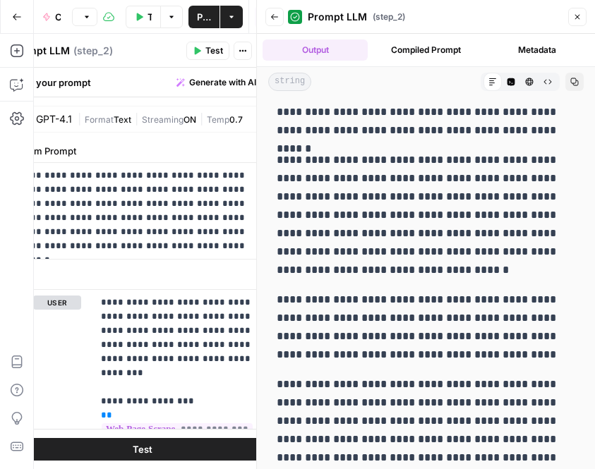
scroll to position [4991, 0]
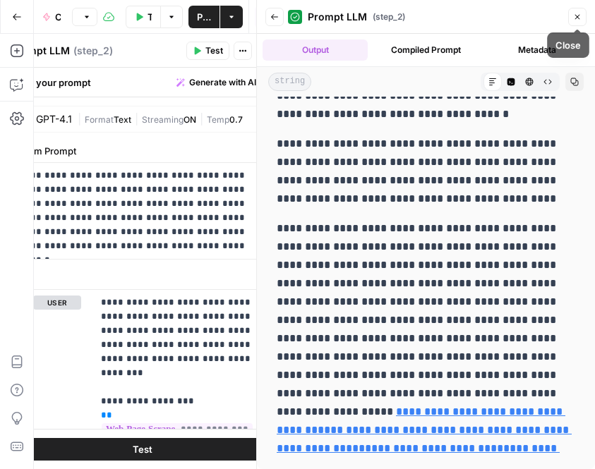
click at [581, 16] on icon "button" at bounding box center [577, 17] width 8 height 8
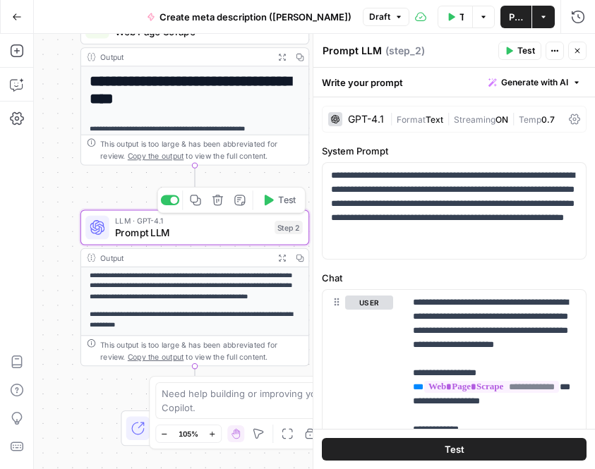
click at [215, 232] on span "Prompt LLM" at bounding box center [192, 232] width 154 height 15
click at [570, 52] on button "Close" at bounding box center [577, 51] width 18 height 18
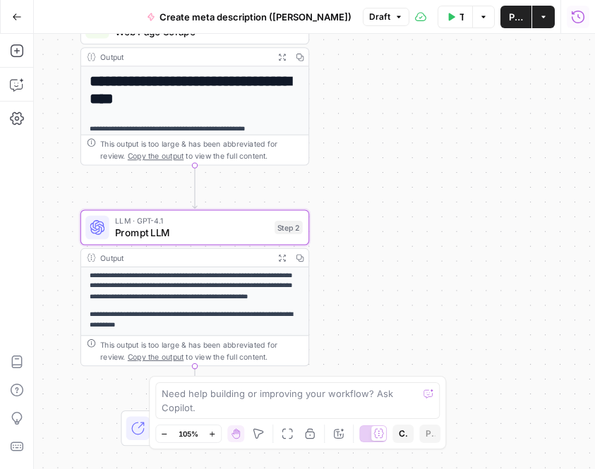
click at [577, 21] on icon "button" at bounding box center [578, 17] width 14 height 14
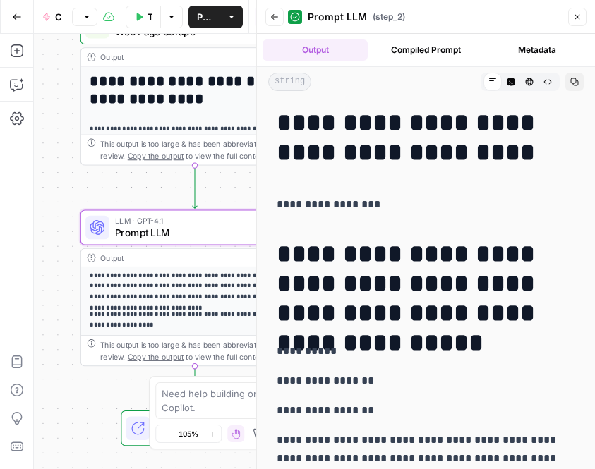
click at [579, 20] on icon "button" at bounding box center [577, 17] width 8 height 8
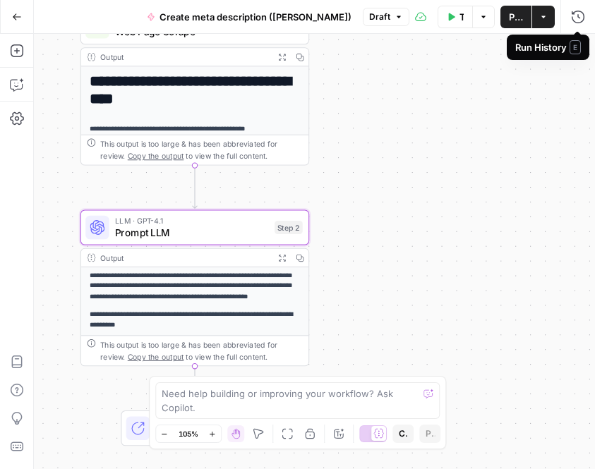
click at [575, 41] on span "E" at bounding box center [575, 47] width 11 height 14
click at [574, 47] on span "E" at bounding box center [575, 47] width 11 height 14
click at [579, 12] on icon "button" at bounding box center [578, 17] width 14 height 14
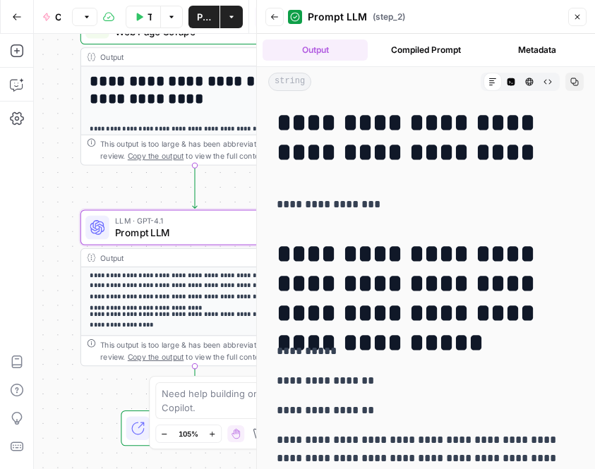
click at [443, 48] on button "Compiled Prompt" at bounding box center [425, 50] width 105 height 21
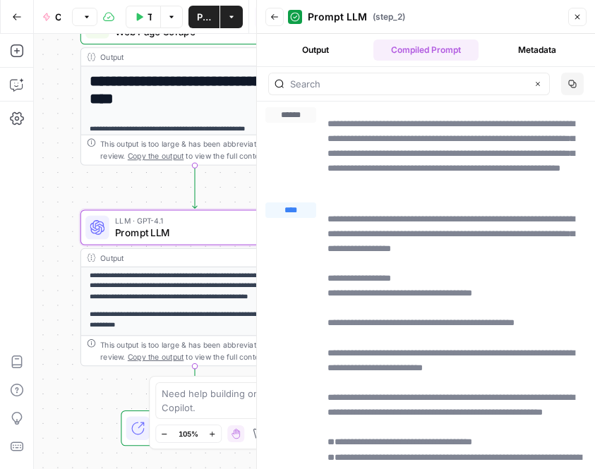
click at [545, 54] on button "Metadata" at bounding box center [536, 50] width 105 height 21
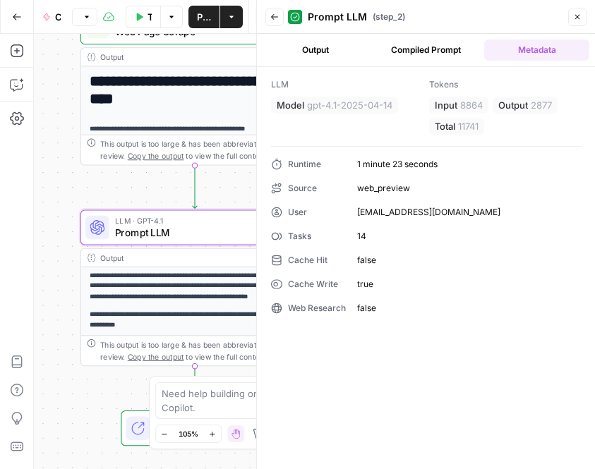
click at [577, 23] on button "Close" at bounding box center [577, 17] width 18 height 18
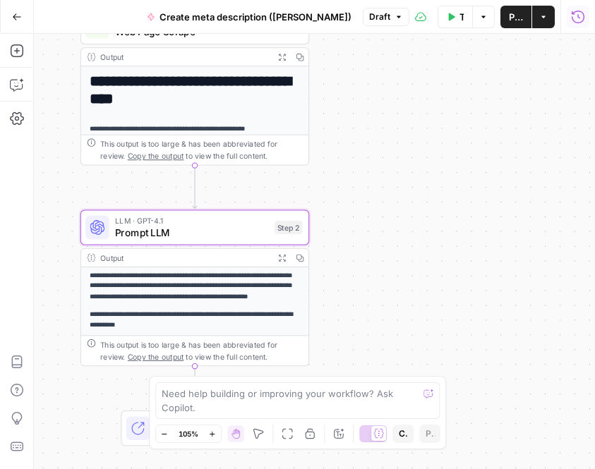
click at [576, 15] on icon "button" at bounding box center [578, 17] width 14 height 14
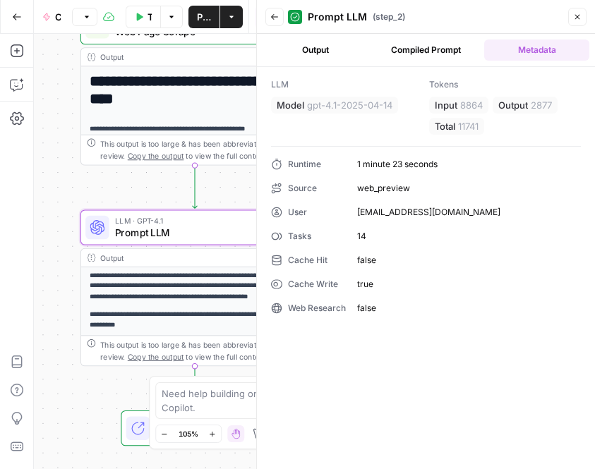
click at [270, 23] on button "Back" at bounding box center [274, 17] width 18 height 18
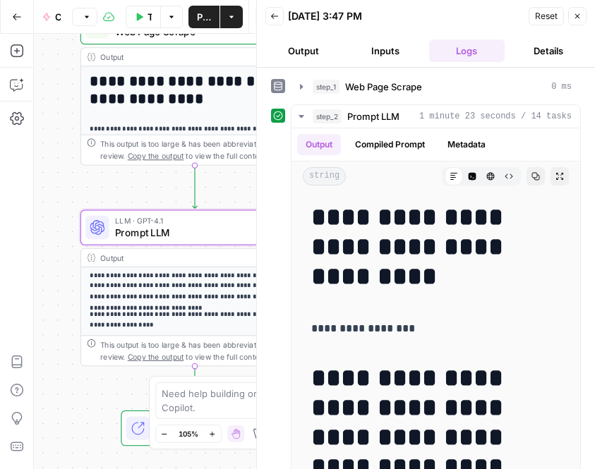
click at [397, 48] on button "Inputs" at bounding box center [385, 51] width 76 height 23
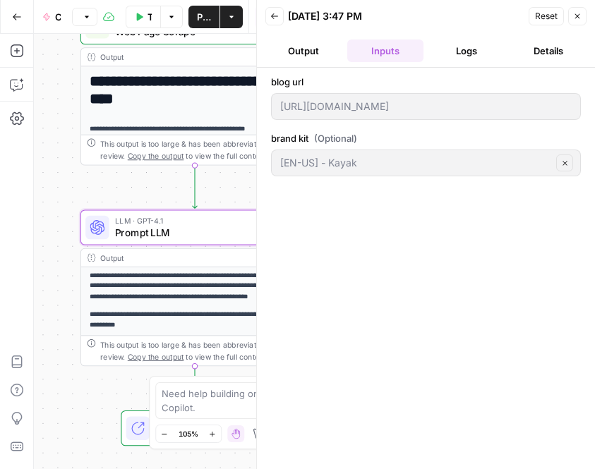
click at [321, 42] on button "Output" at bounding box center [303, 51] width 76 height 23
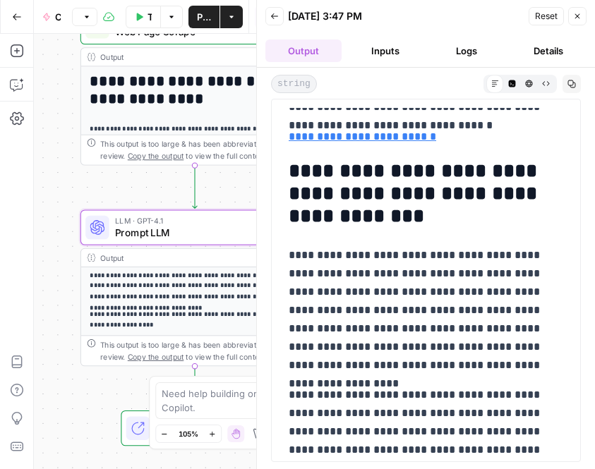
scroll to position [456, 0]
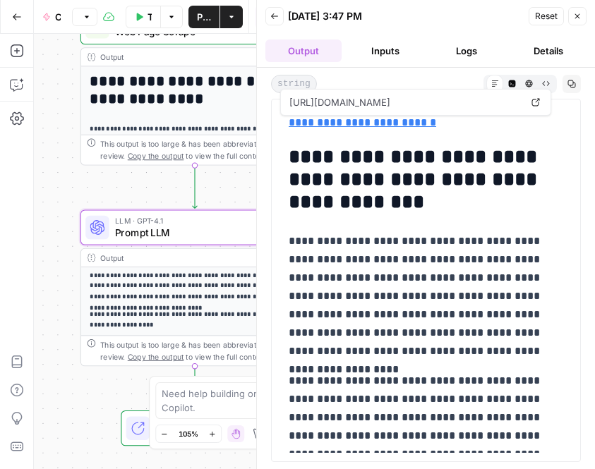
click at [404, 51] on button "Inputs" at bounding box center [385, 51] width 76 height 23
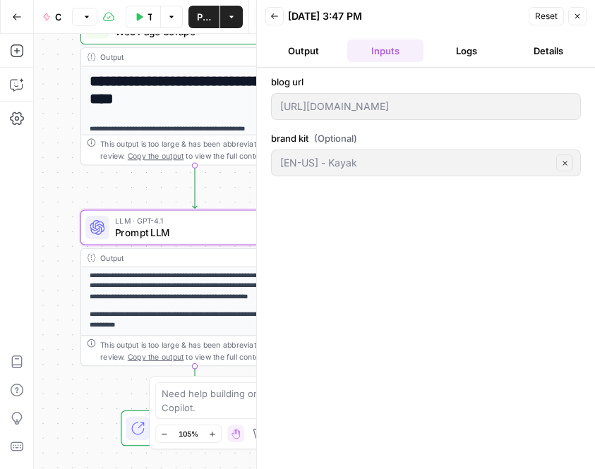
click at [462, 46] on button "Logs" at bounding box center [467, 51] width 76 height 23
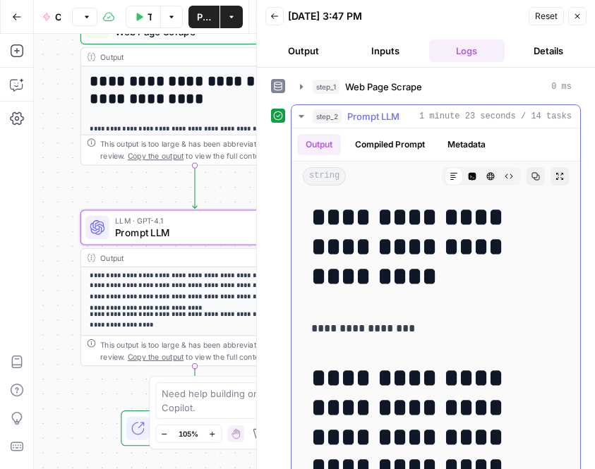
click at [304, 115] on icon "button" at bounding box center [301, 116] width 11 height 11
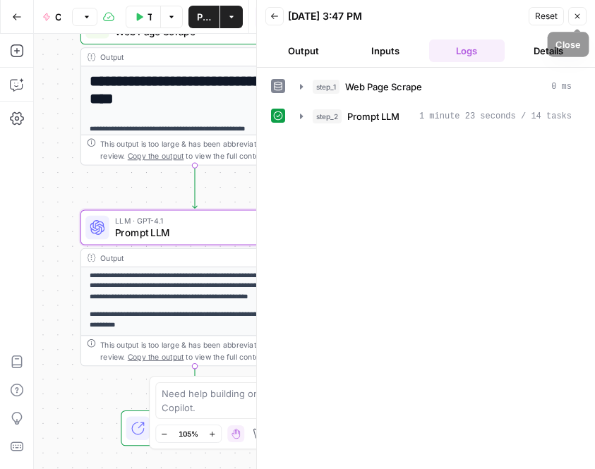
click at [583, 13] on button "Close" at bounding box center [577, 16] width 18 height 18
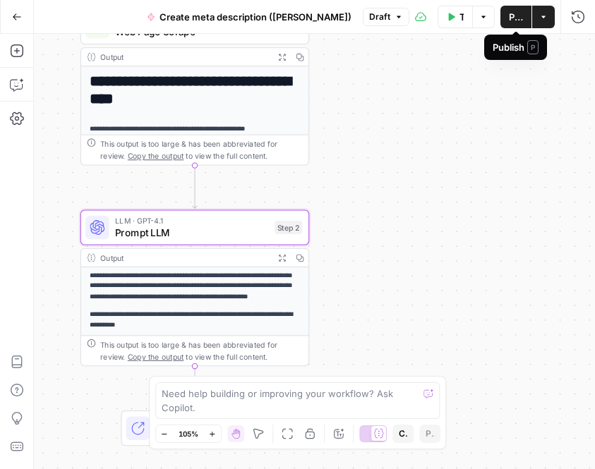
click at [513, 15] on span "Publish" at bounding box center [516, 17] width 14 height 14
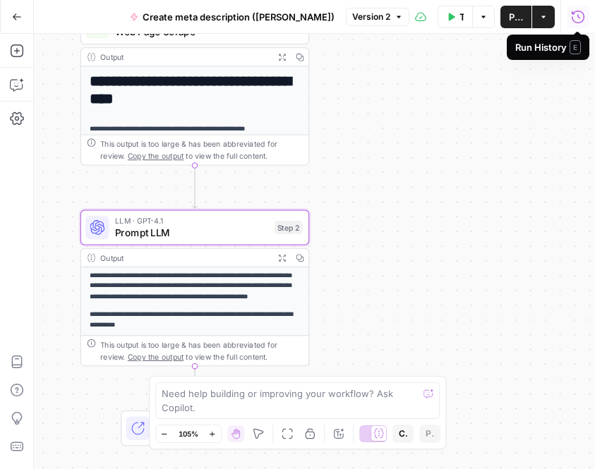
click at [574, 20] on icon "button" at bounding box center [578, 17] width 14 height 14
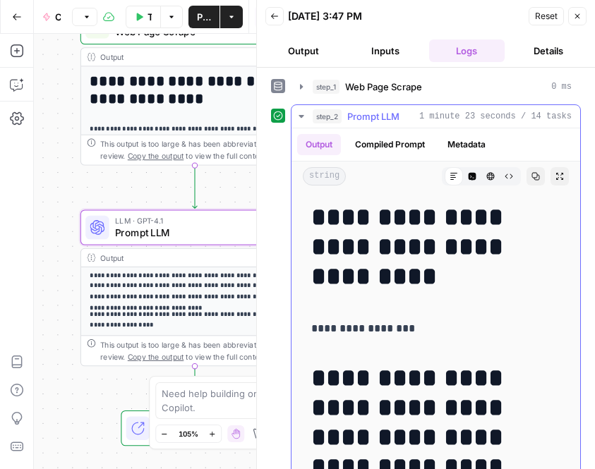
click at [314, 140] on button "Output" at bounding box center [319, 144] width 44 height 21
click at [381, 145] on button "Compiled Prompt" at bounding box center [390, 144] width 87 height 21
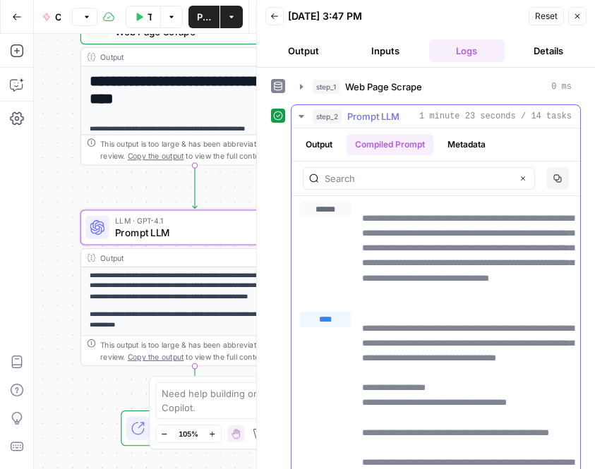
click at [476, 144] on button "Metadata" at bounding box center [466, 144] width 55 height 21
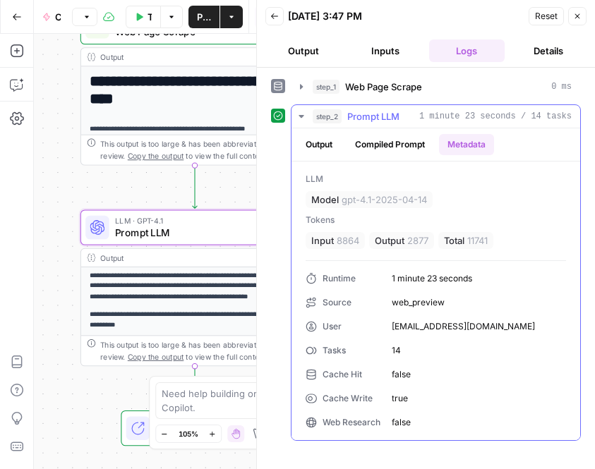
click at [313, 145] on button "Output" at bounding box center [319, 144] width 44 height 21
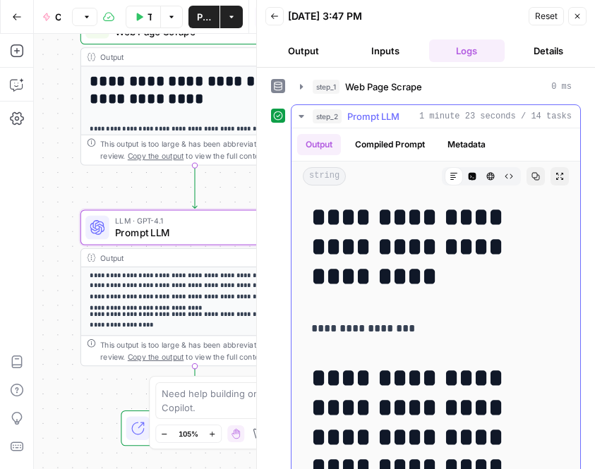
click at [298, 113] on icon "button" at bounding box center [301, 116] width 11 height 11
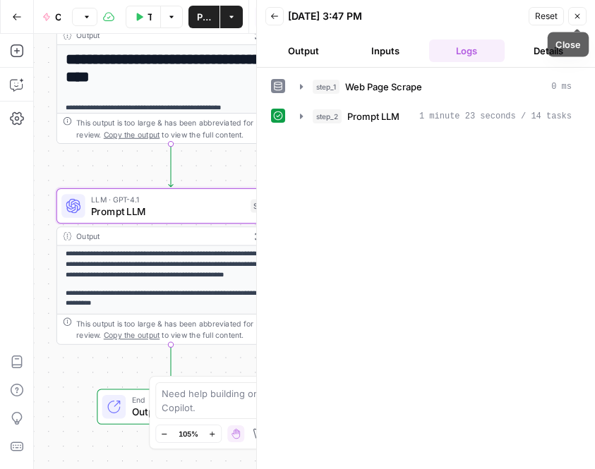
click at [573, 18] on icon "button" at bounding box center [577, 16] width 8 height 8
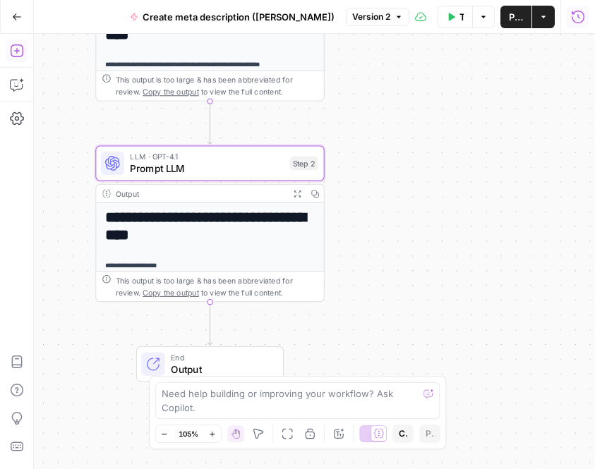
click at [16, 57] on icon "button" at bounding box center [17, 51] width 14 height 14
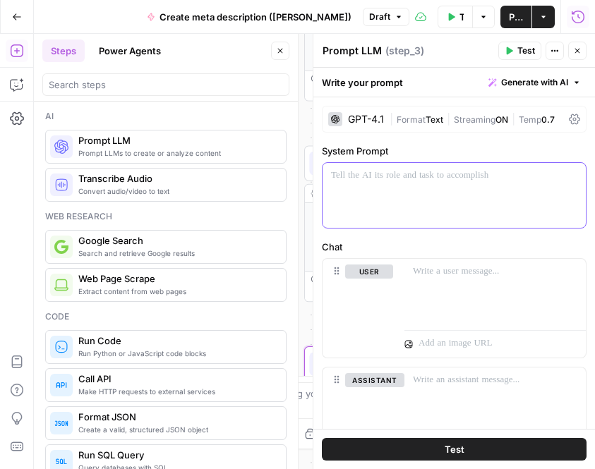
click at [347, 181] on p at bounding box center [454, 176] width 246 height 14
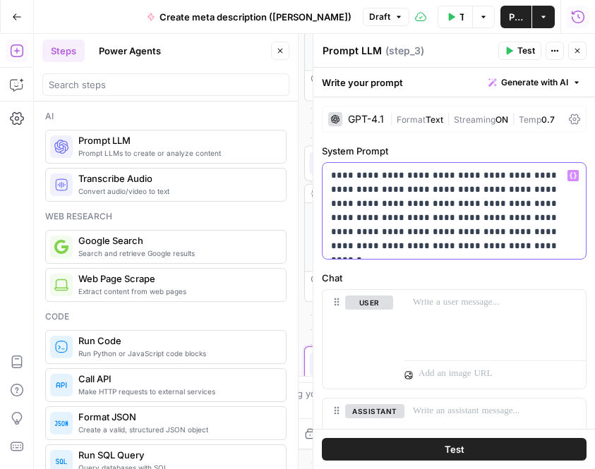
drag, startPoint x: 408, startPoint y: 245, endPoint x: 318, endPoint y: 144, distance: 135.0
click at [318, 144] on div "**********" at bounding box center [454, 252] width 282 height 436
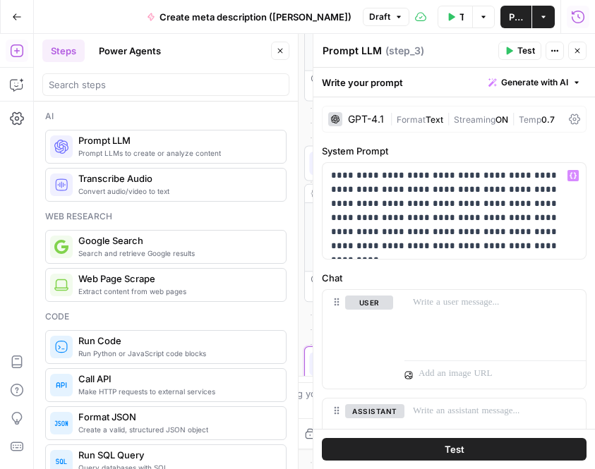
click at [582, 54] on button "Close" at bounding box center [577, 51] width 18 height 18
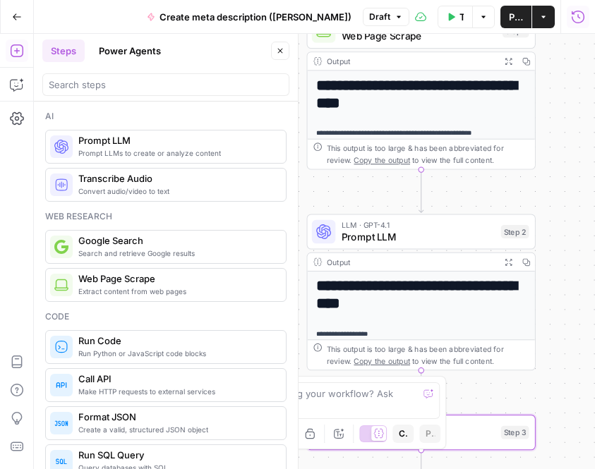
scroll to position [82, 0]
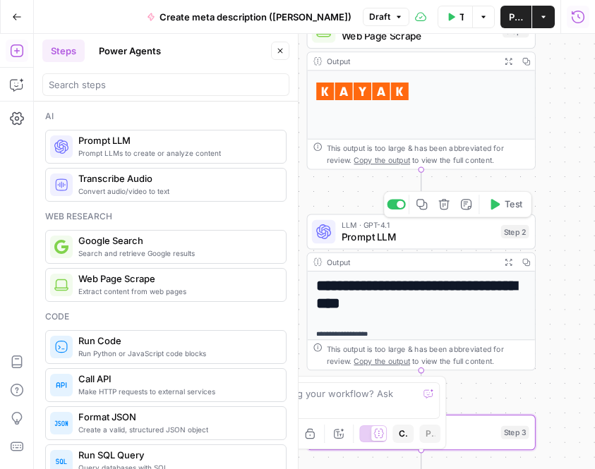
click at [381, 241] on span "Prompt LLM" at bounding box center [419, 236] width 154 height 15
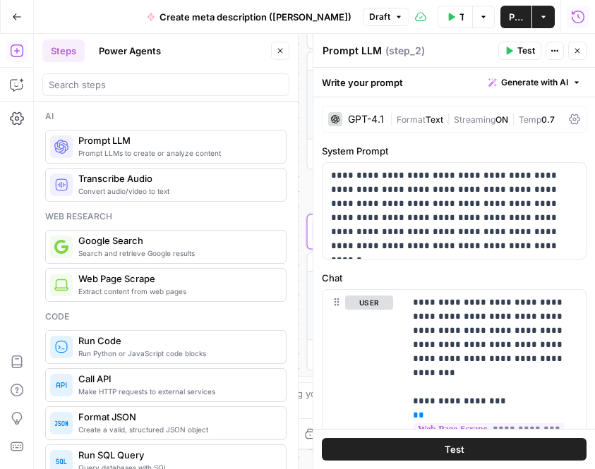
click at [395, 55] on span "( step_2 )" at bounding box center [405, 51] width 40 height 14
click at [337, 54] on textarea "Prompt LLM" at bounding box center [352, 51] width 59 height 14
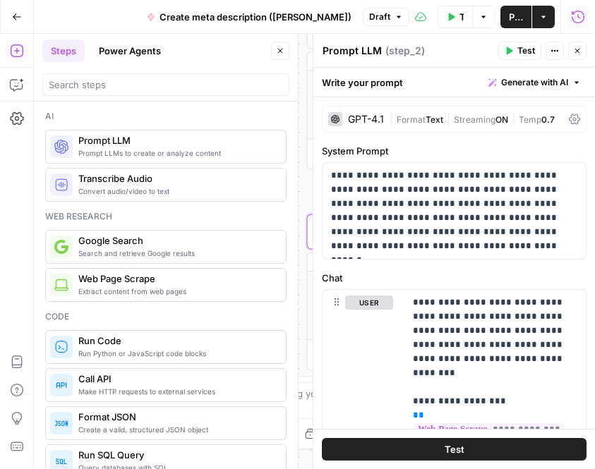
click at [337, 54] on textarea "Prompt LLM" at bounding box center [352, 51] width 59 height 14
type textarea "Extract Title + Body"
click at [577, 54] on icon "button" at bounding box center [577, 51] width 8 height 8
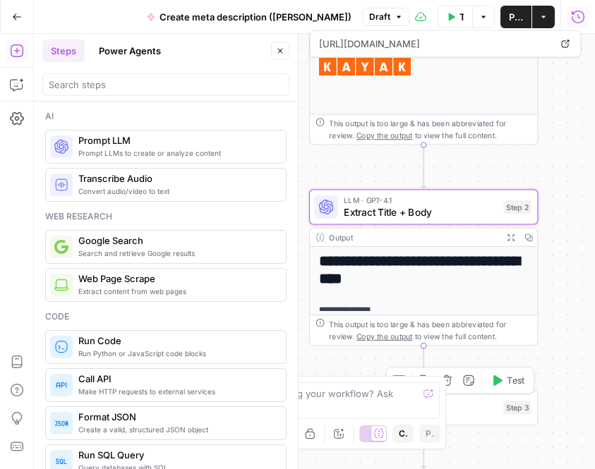
click at [464, 407] on span "Prompt LLM" at bounding box center [421, 413] width 154 height 15
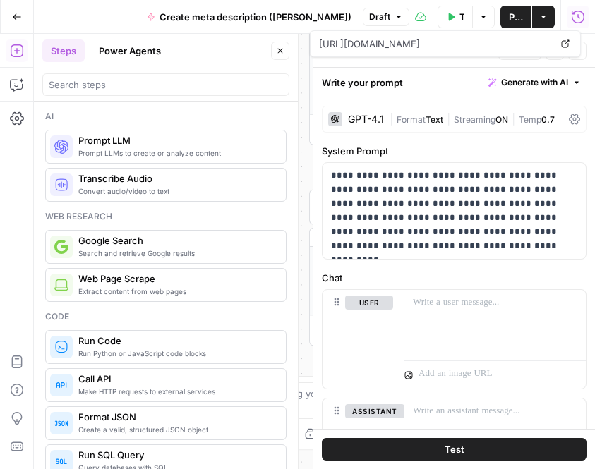
click at [281, 47] on icon "button" at bounding box center [280, 51] width 8 height 8
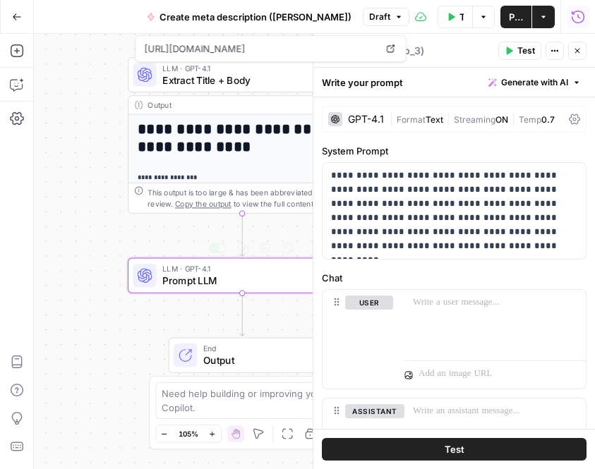
click at [193, 280] on span "Prompt LLM" at bounding box center [239, 280] width 154 height 15
click at [343, 52] on textarea "Prompt LLM" at bounding box center [352, 51] width 59 height 14
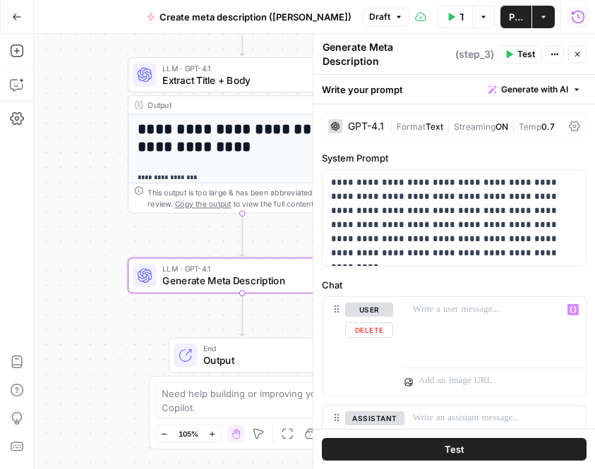
type textarea "Generate Meta Description"
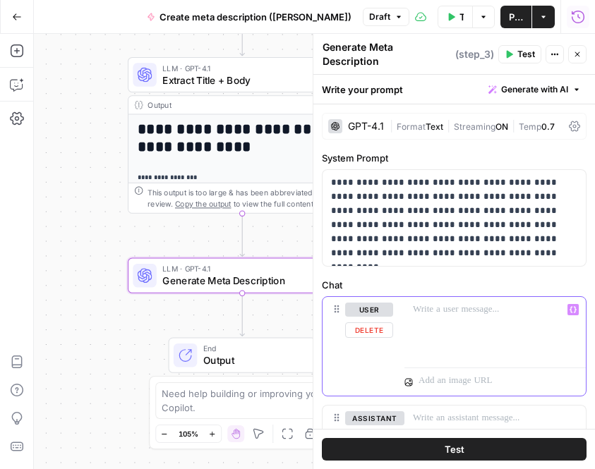
click at [416, 306] on p at bounding box center [495, 310] width 164 height 14
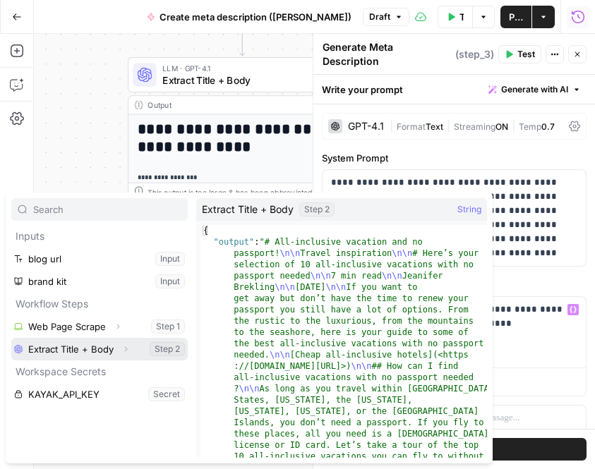
click at [65, 350] on button "Select variable Extract Title + Body" at bounding box center [99, 349] width 176 height 23
click at [122, 349] on icon "button" at bounding box center [125, 349] width 8 height 8
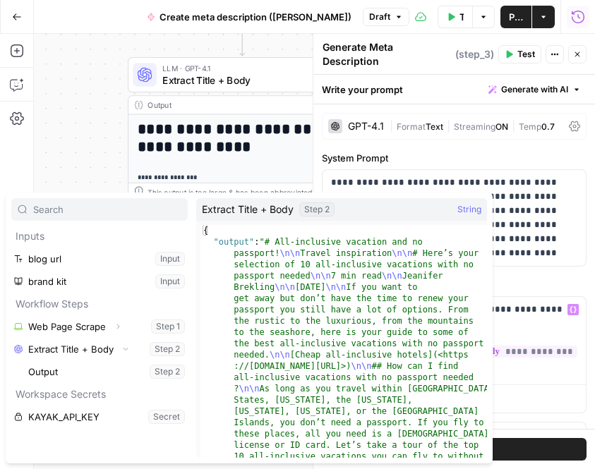
click at [513, 278] on label "Chat" at bounding box center [454, 285] width 265 height 14
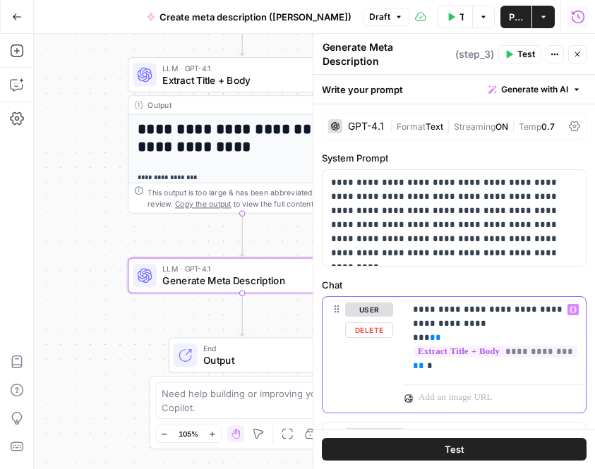
click at [467, 356] on p "**********" at bounding box center [495, 338] width 164 height 71
click at [523, 48] on span "Test" at bounding box center [526, 54] width 18 height 13
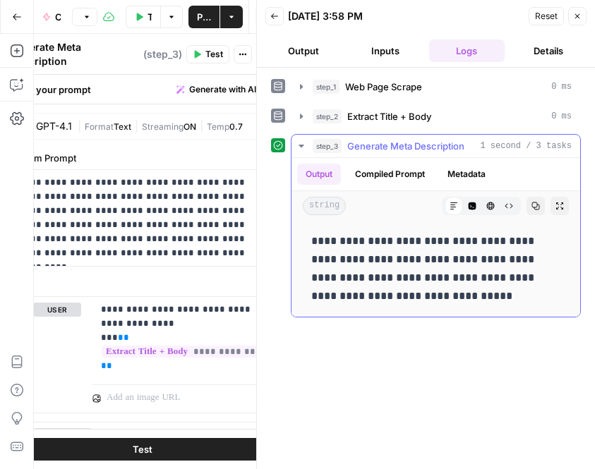
drag, startPoint x: 497, startPoint y: 277, endPoint x: 409, endPoint y: 274, distance: 87.6
click at [409, 274] on p "**********" at bounding box center [435, 268] width 249 height 73
click at [463, 275] on p "**********" at bounding box center [435, 268] width 249 height 73
drag, startPoint x: 496, startPoint y: 278, endPoint x: 410, endPoint y: 272, distance: 86.3
click at [410, 272] on p "**********" at bounding box center [435, 268] width 249 height 73
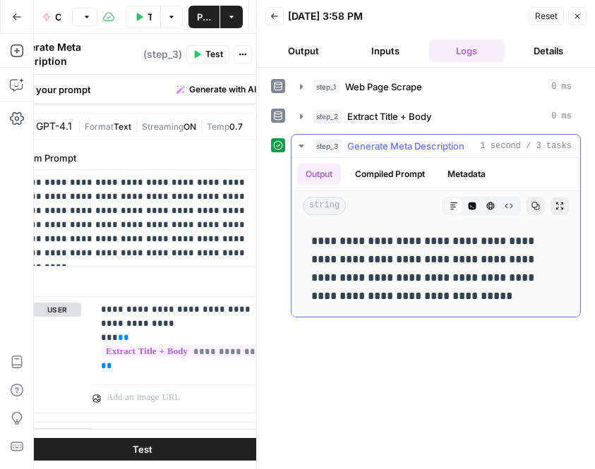
copy p "**********"
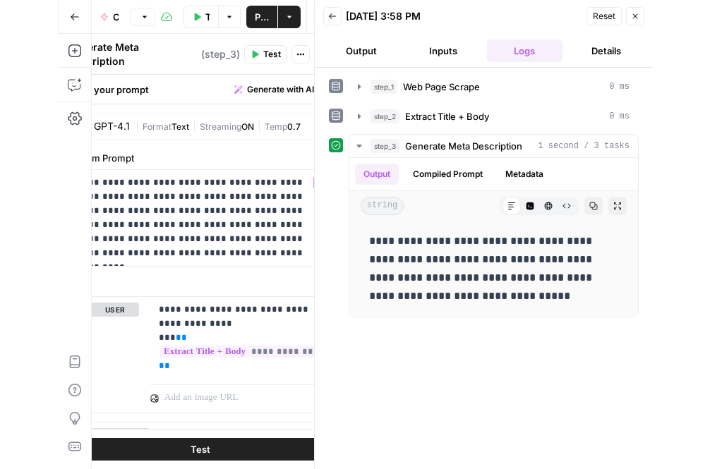
scroll to position [127, 0]
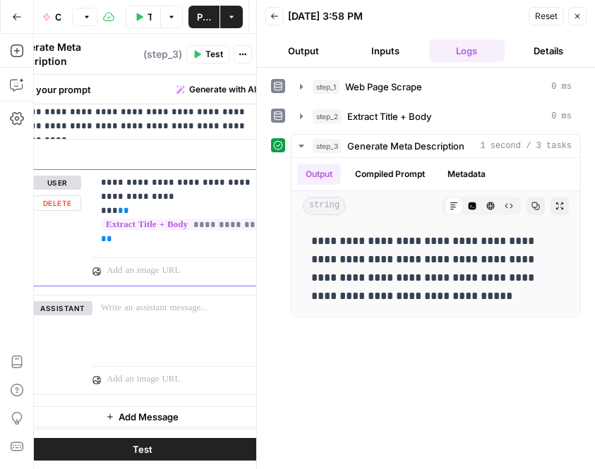
click at [123, 240] on div "**********" at bounding box center [182, 211] width 181 height 82
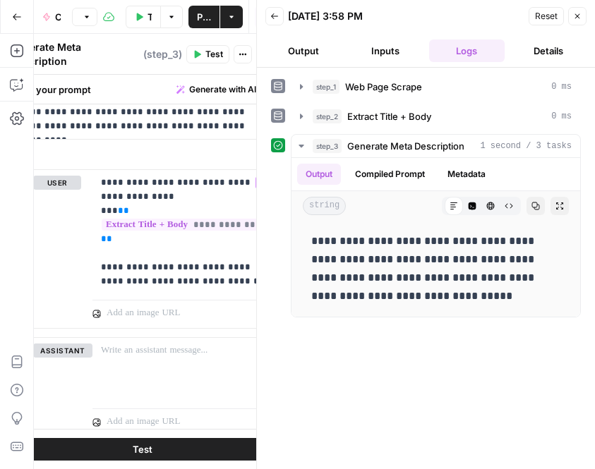
click at [216, 40] on header "Generate Meta Description Generate Meta Description ( step_3 ) Test Actions Clo…" at bounding box center [142, 54] width 282 height 41
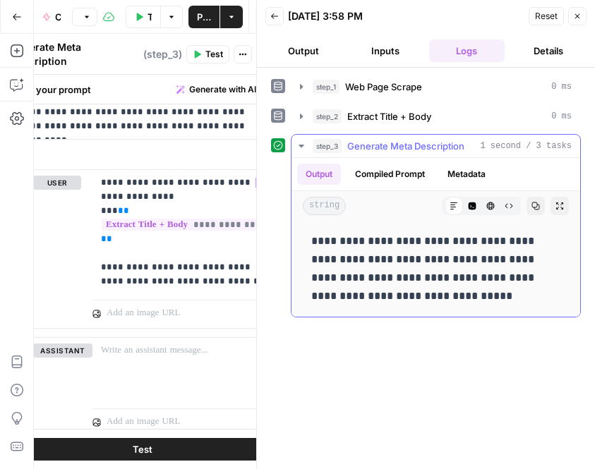
drag, startPoint x: 313, startPoint y: 238, endPoint x: 422, endPoint y: 299, distance: 124.9
click at [422, 299] on p "**********" at bounding box center [435, 268] width 249 height 73
copy p "**********"
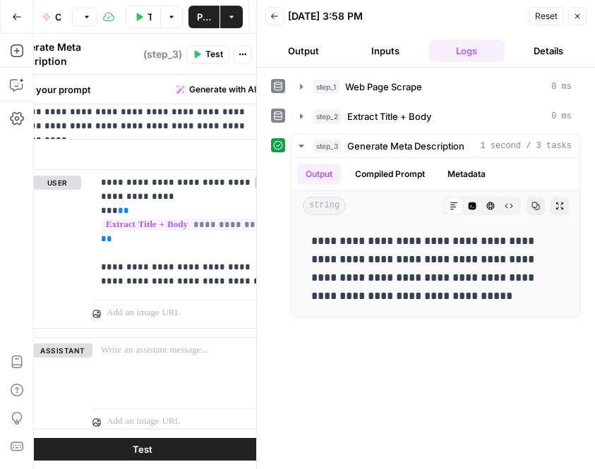
click at [203, 52] on button "Test" at bounding box center [207, 54] width 43 height 18
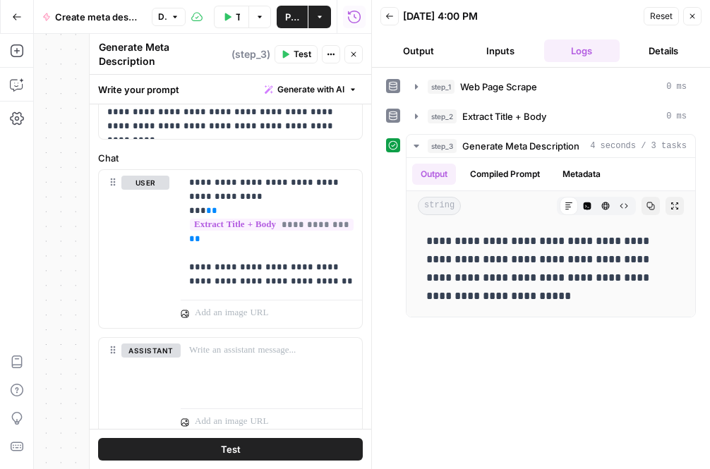
click at [594, 18] on button "Close" at bounding box center [692, 16] width 18 height 18
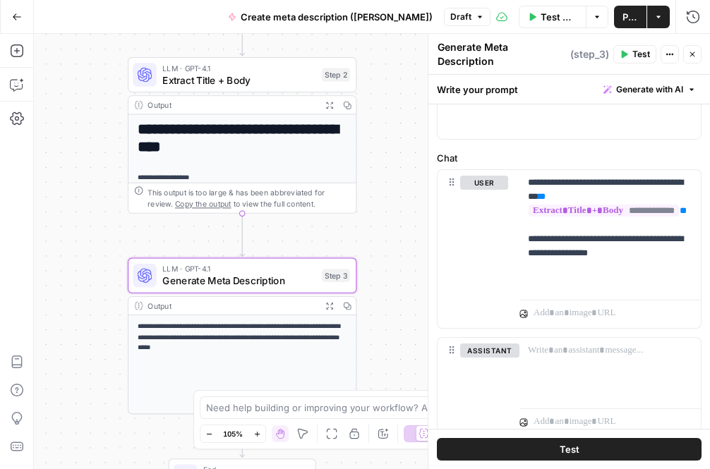
click at [594, 15] on span "Publish" at bounding box center [631, 17] width 16 height 14
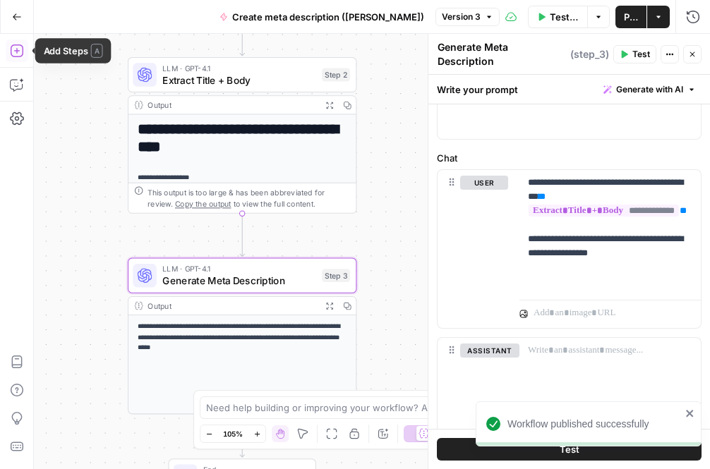
click at [11, 56] on icon "button" at bounding box center [17, 51] width 14 height 14
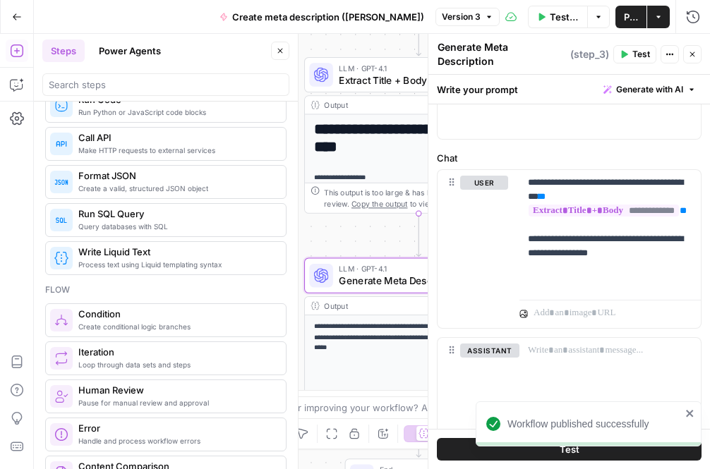
scroll to position [257, 0]
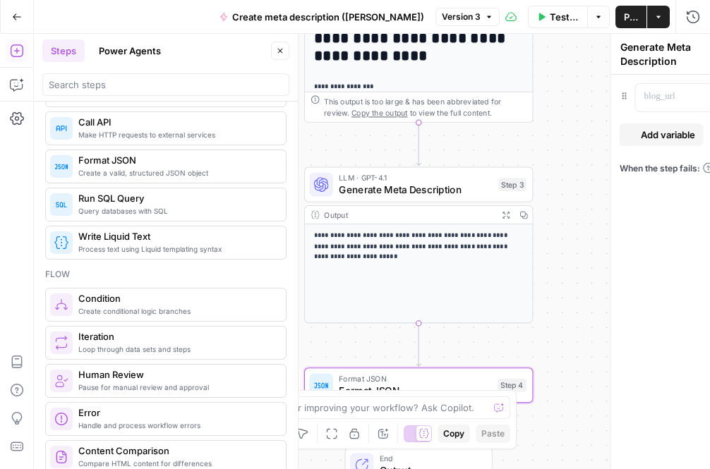
type textarea "Format JSON"
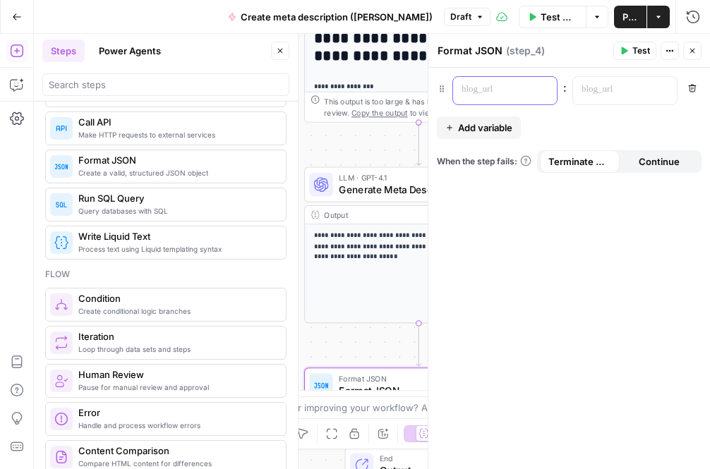
click at [482, 99] on div at bounding box center [493, 91] width 81 height 28
click at [594, 85] on p at bounding box center [614, 90] width 64 height 14
click at [594, 88] on icon "button" at bounding box center [664, 89] width 7 height 7
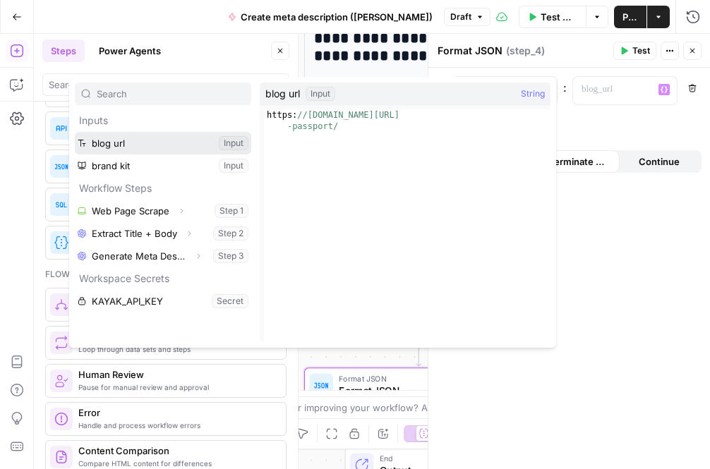
click at [197, 143] on button "Select variable blog url" at bounding box center [163, 143] width 176 height 23
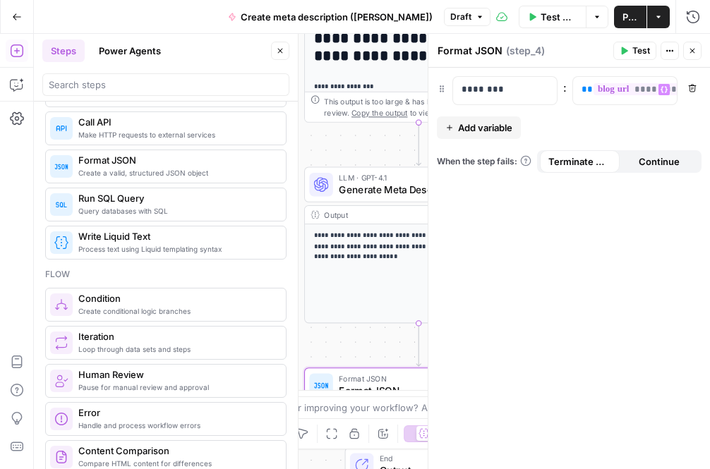
click at [589, 227] on div "******** : ** ******** ** Variables Menu Remove Add variable When the step fail…" at bounding box center [569, 269] width 282 height 402
click at [471, 131] on span "Add variable" at bounding box center [485, 128] width 54 height 14
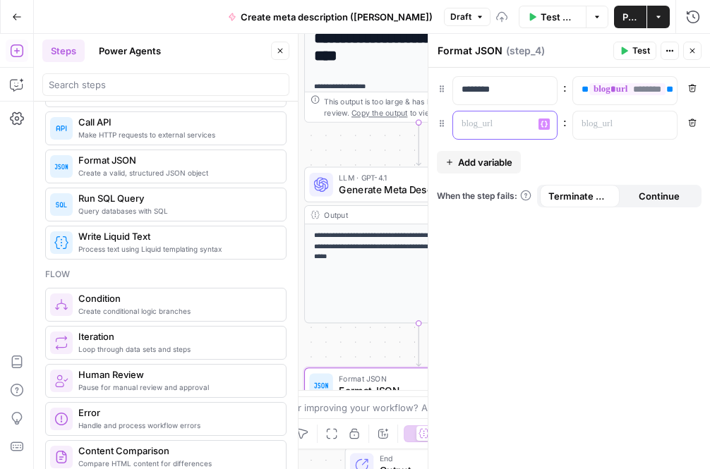
click at [471, 131] on div at bounding box center [493, 126] width 81 height 28
click at [594, 118] on p at bounding box center [614, 124] width 64 height 14
click at [594, 132] on div "“/” to reference Variables Menu" at bounding box center [625, 126] width 104 height 28
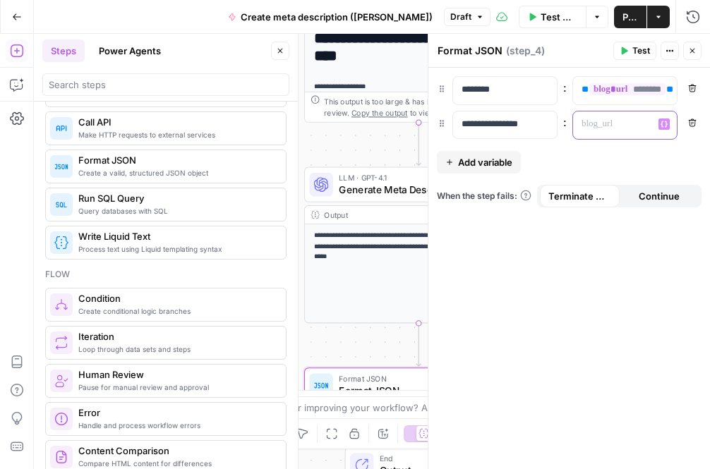
click at [594, 119] on button "Variables Menu" at bounding box center [664, 124] width 11 height 11
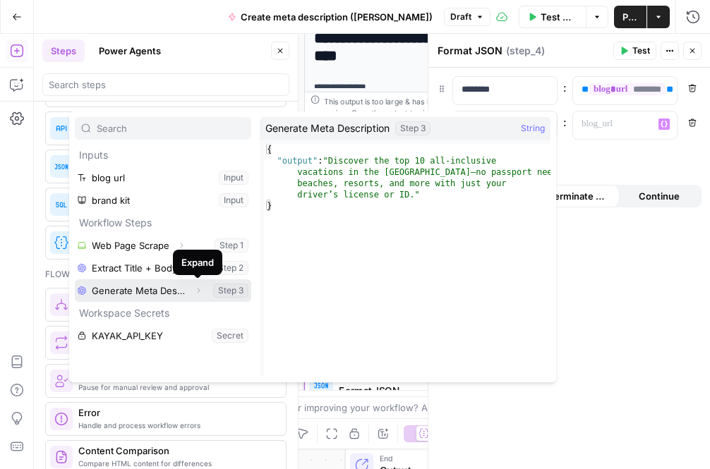
click at [198, 289] on icon "button" at bounding box center [198, 291] width 8 height 8
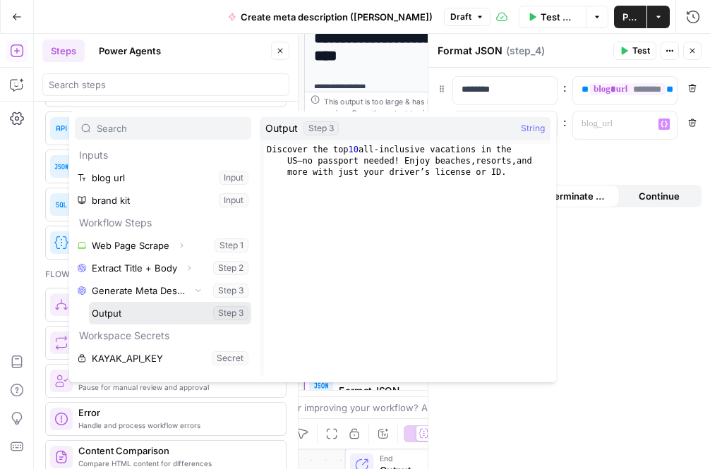
click at [192, 311] on button "Select variable Output" at bounding box center [170, 313] width 162 height 23
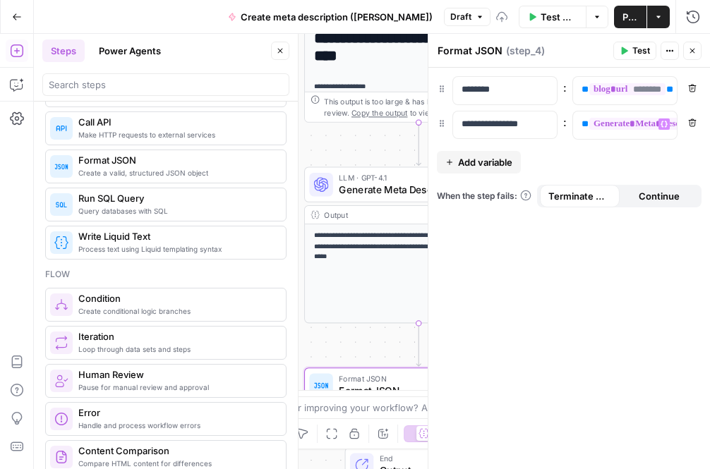
click at [546, 279] on div "**********" at bounding box center [569, 269] width 282 height 402
click at [594, 49] on span "Test" at bounding box center [642, 50] width 18 height 13
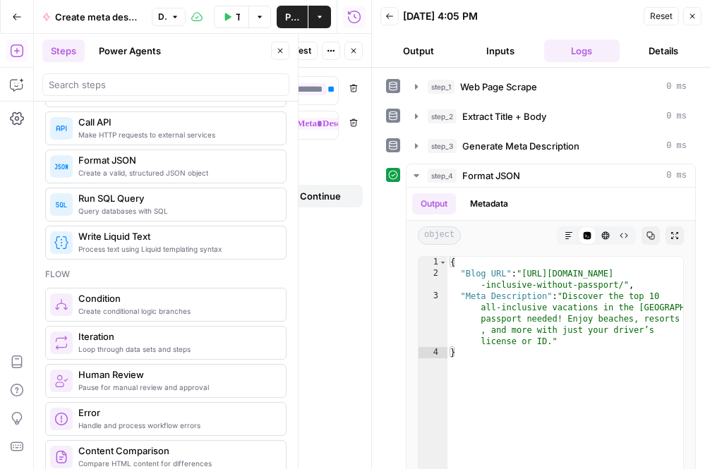
click at [594, 17] on icon "button" at bounding box center [692, 16] width 8 height 8
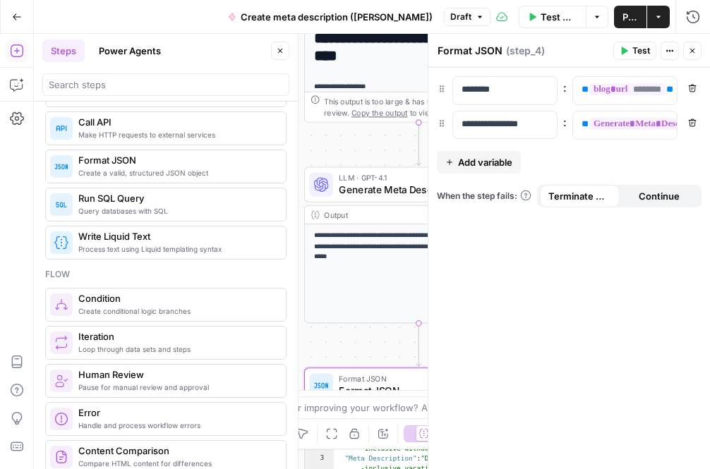
click at [594, 16] on span "Publish" at bounding box center [631, 17] width 16 height 14
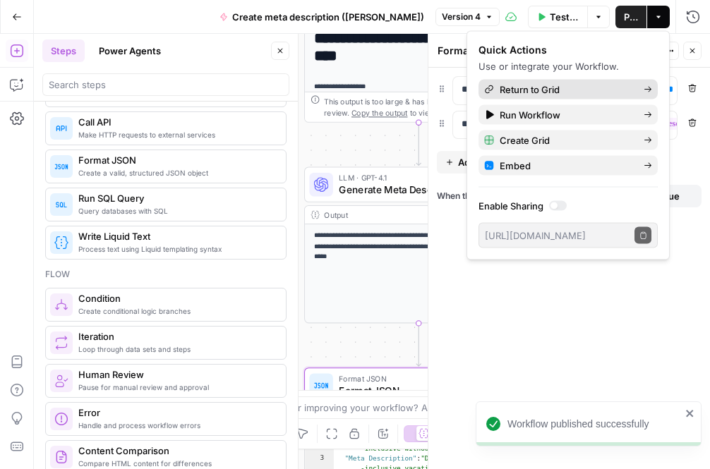
click at [579, 88] on span "Return to Grid" at bounding box center [566, 90] width 133 height 14
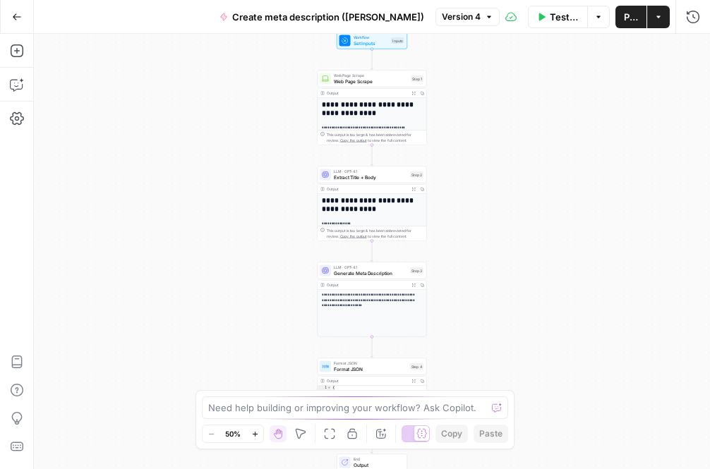
click at [20, 19] on icon "button" at bounding box center [17, 17] width 10 height 10
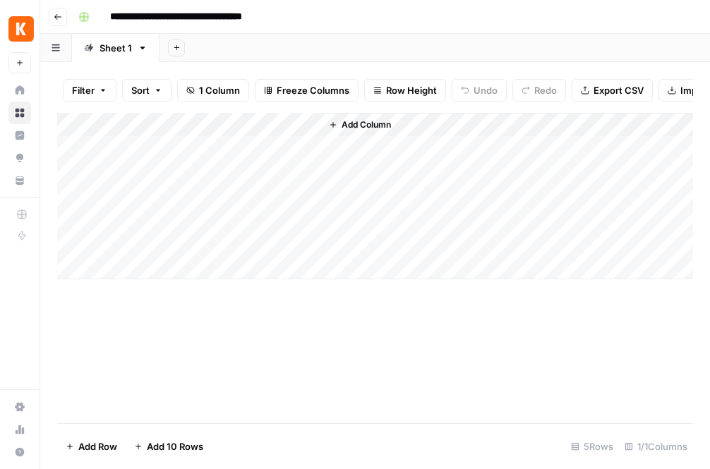
drag, startPoint x: 369, startPoint y: 124, endPoint x: 135, endPoint y: 109, distance: 234.8
click at [135, 109] on div "Filter Sort 1 Column Freeze Columns Row Height Undo Redo Export CSV Import CSV …" at bounding box center [375, 265] width 670 height 407
click at [370, 125] on span "Add Column" at bounding box center [366, 125] width 49 height 13
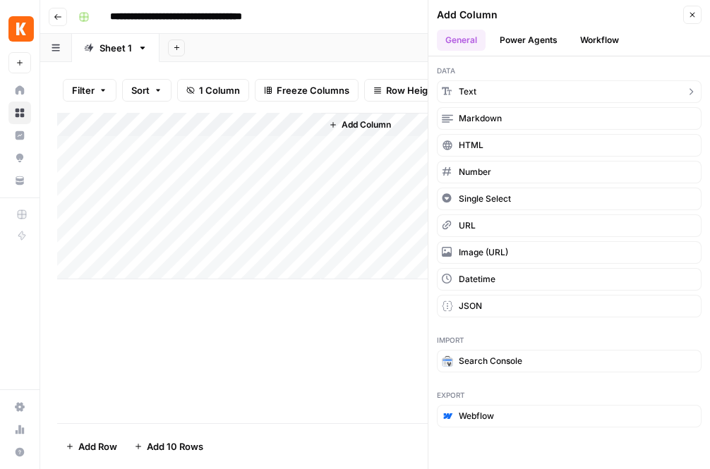
click at [470, 93] on span "Text" at bounding box center [468, 91] width 18 height 13
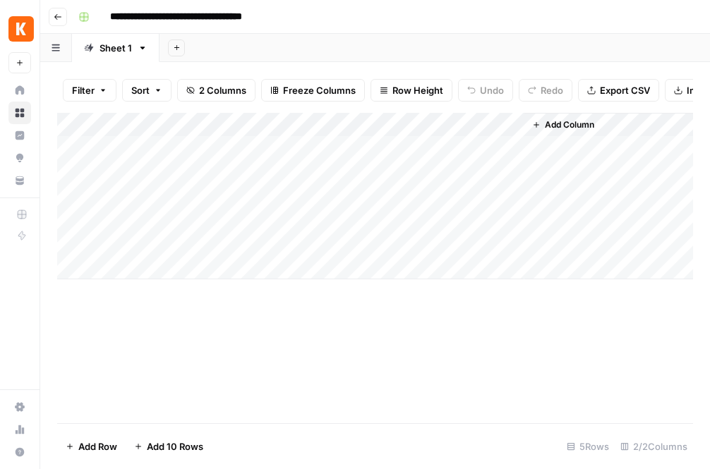
drag, startPoint x: 392, startPoint y: 123, endPoint x: 263, endPoint y: 119, distance: 128.5
click at [263, 119] on div "Add Column" at bounding box center [375, 196] width 636 height 167
click at [137, 147] on div "Add Column" at bounding box center [375, 196] width 636 height 167
type textarea "**********"
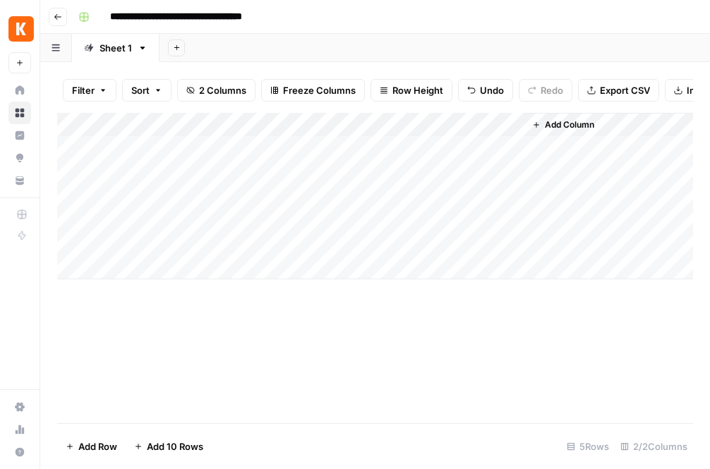
click at [169, 126] on div "Add Column" at bounding box center [375, 196] width 636 height 167
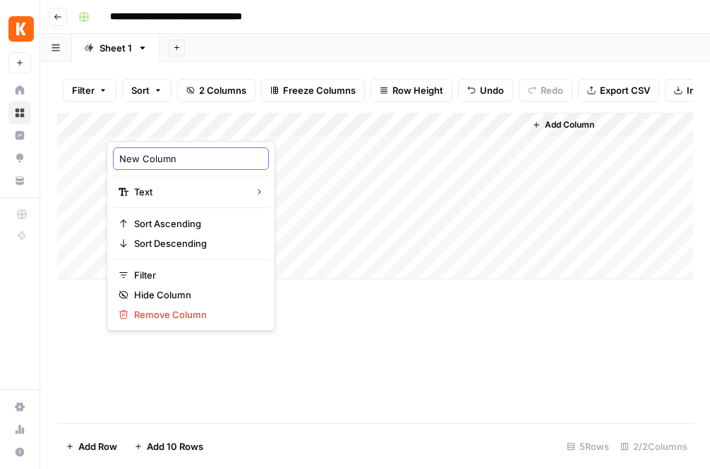
click at [157, 165] on input "New Column" at bounding box center [190, 159] width 143 height 14
type input "blog url"
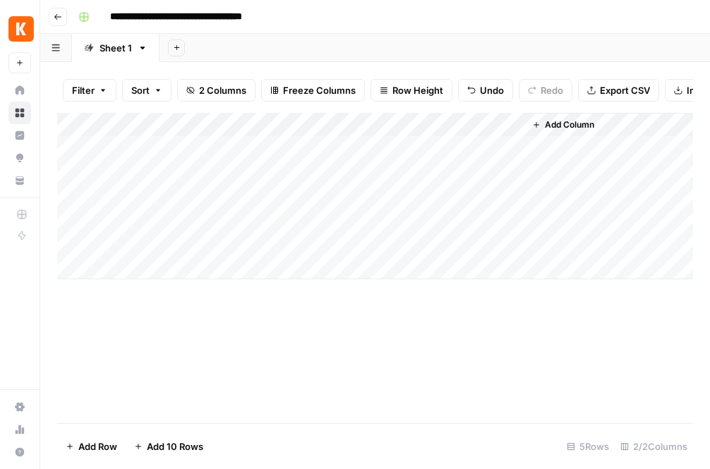
click at [284, 320] on div "Add Column" at bounding box center [375, 268] width 636 height 311
click at [344, 152] on div "Add Column" at bounding box center [375, 196] width 636 height 167
click at [412, 146] on div "Add Column" at bounding box center [375, 196] width 636 height 167
click at [331, 356] on div "Add Column" at bounding box center [375, 268] width 636 height 311
click at [212, 146] on div "Add Column" at bounding box center [375, 196] width 636 height 167
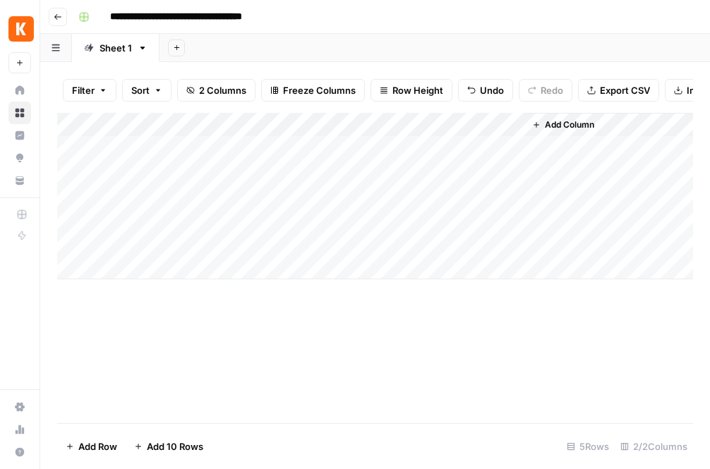
click at [212, 146] on div "Add Column" at bounding box center [375, 196] width 636 height 167
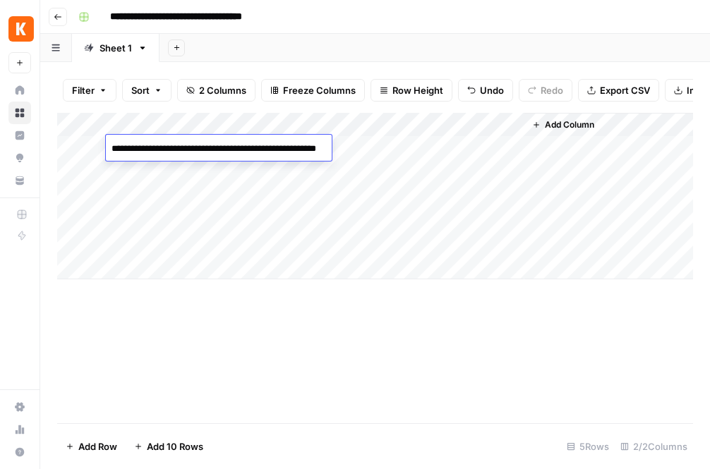
click at [208, 121] on div "Add Column" at bounding box center [375, 196] width 636 height 167
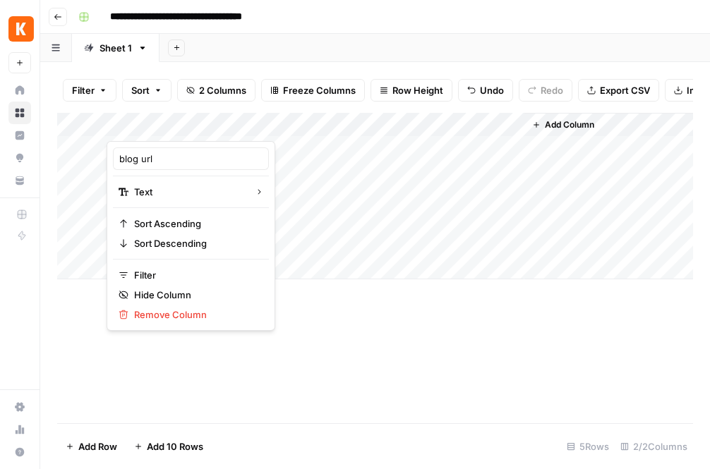
click at [485, 433] on footer "Add Row Add 10 Rows 5 Rows 2/2 Columns" at bounding box center [375, 447] width 636 height 46
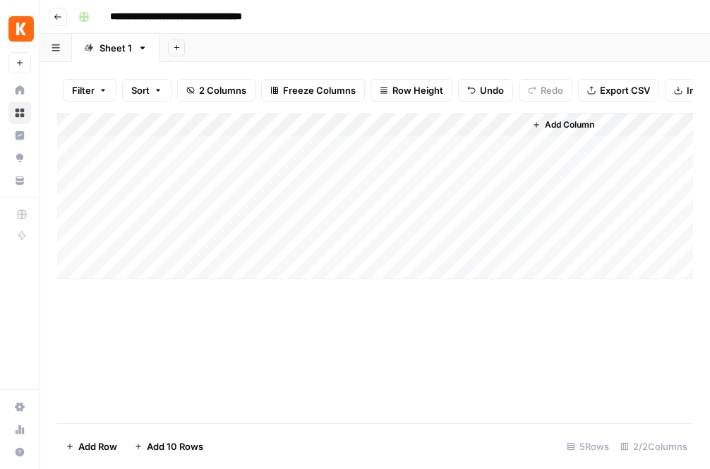
click at [336, 143] on div "Add Column" at bounding box center [375, 196] width 636 height 167
click at [416, 143] on div "Add Column" at bounding box center [375, 196] width 636 height 167
click at [272, 147] on div "Add Column" at bounding box center [375, 196] width 636 height 167
click at [586, 121] on span "Add Column" at bounding box center [569, 125] width 49 height 13
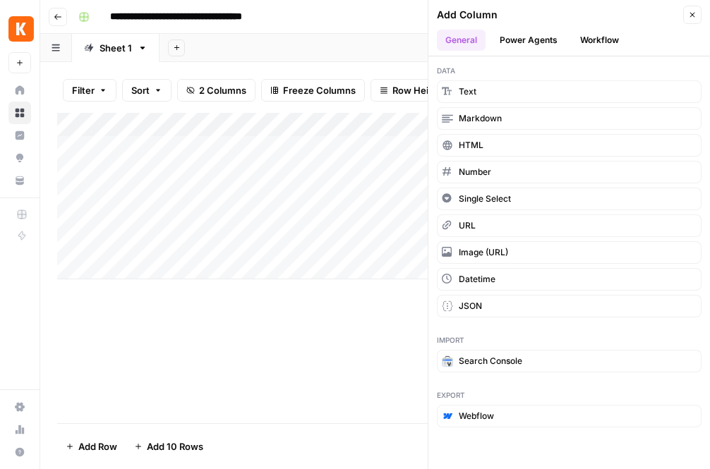
click at [380, 332] on div "Add Column" at bounding box center [375, 268] width 636 height 311
click at [690, 16] on icon "button" at bounding box center [692, 15] width 8 height 8
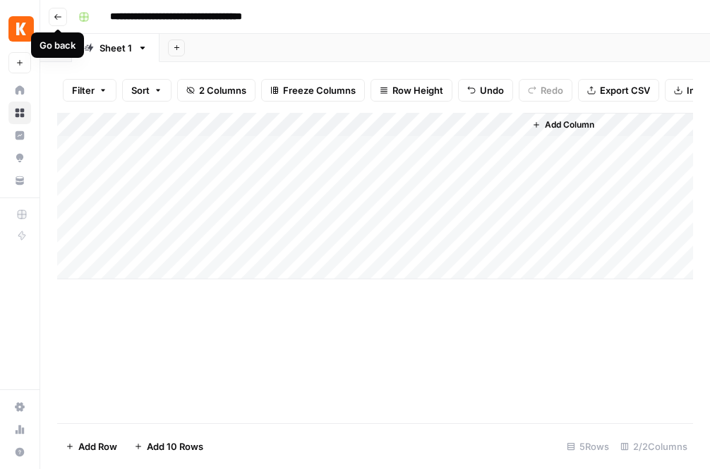
click at [53, 8] on button "Go back" at bounding box center [58, 17] width 18 height 18
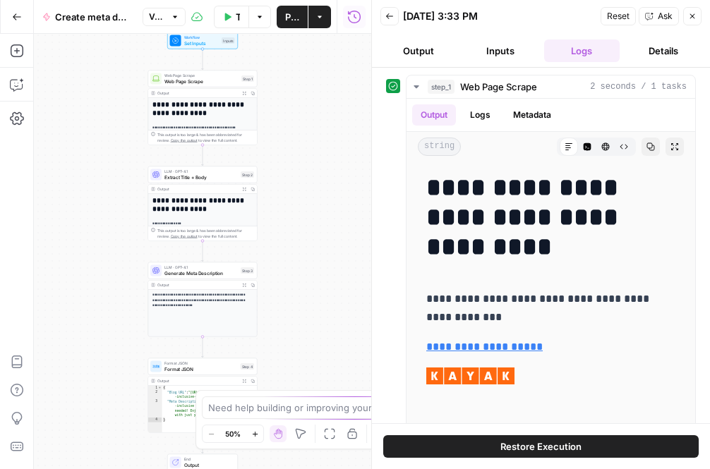
click at [418, 49] on button "Output" at bounding box center [418, 51] width 76 height 23
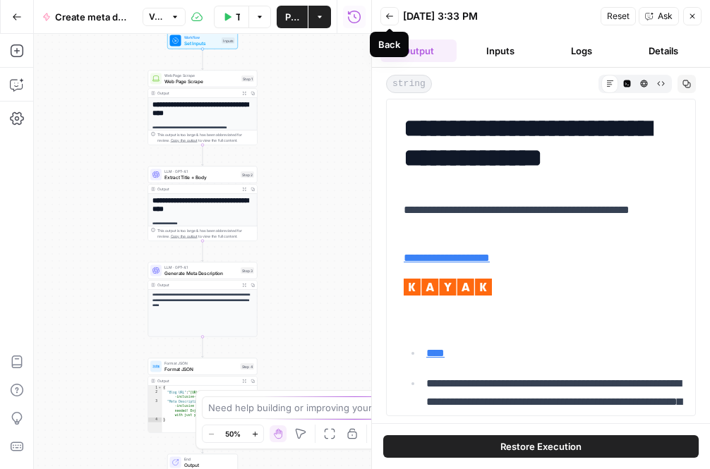
click at [395, 16] on button "Back" at bounding box center [389, 16] width 18 height 18
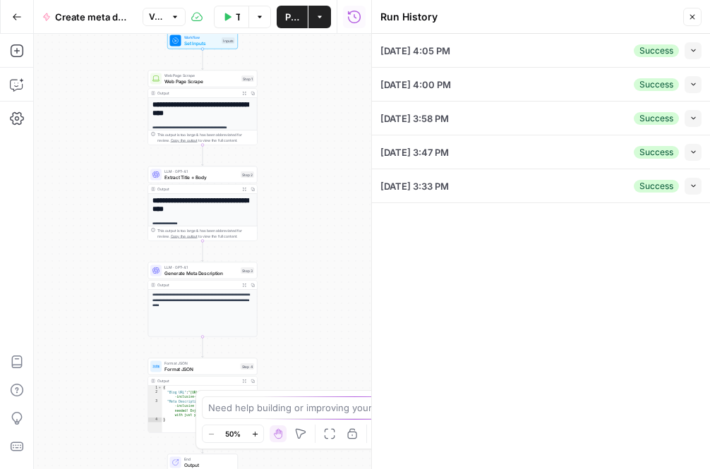
click at [695, 13] on icon "button" at bounding box center [692, 17] width 8 height 8
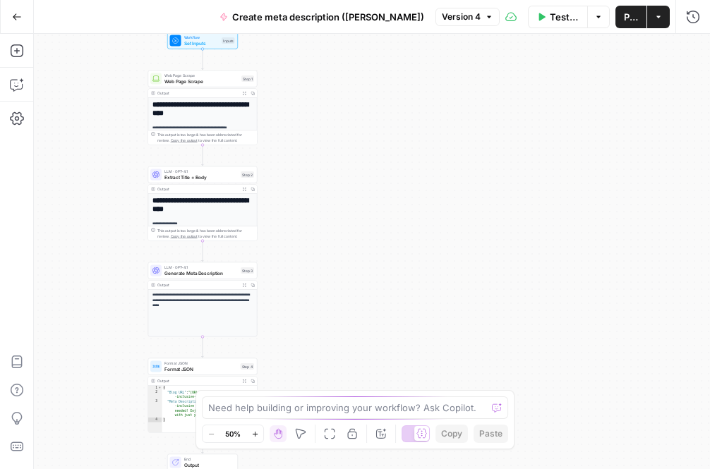
click at [7, 21] on button "Go Back" at bounding box center [16, 16] width 25 height 25
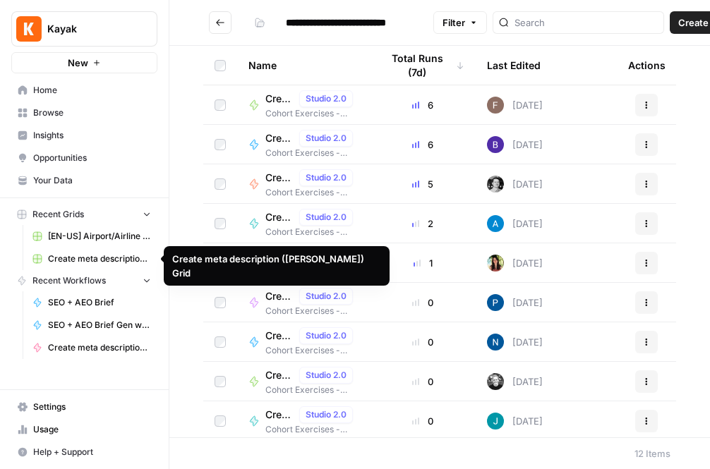
click at [65, 264] on span "Create meta description ([PERSON_NAME]) Grid" at bounding box center [99, 259] width 103 height 13
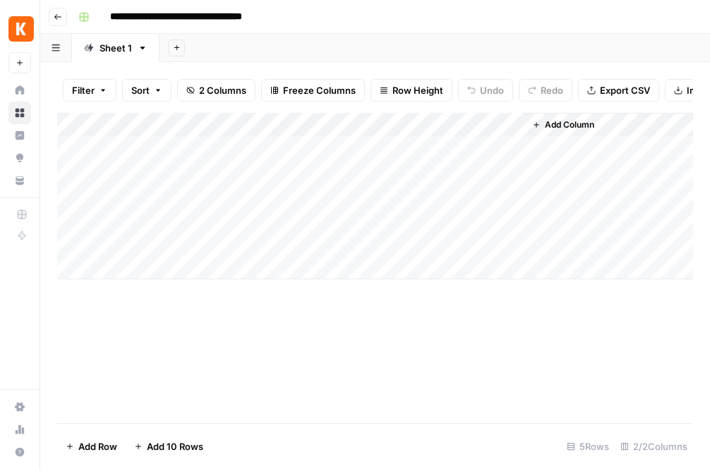
click at [416, 145] on div "Add Column" at bounding box center [375, 196] width 636 height 167
click at [515, 122] on div "Add Column" at bounding box center [375, 196] width 636 height 167
